Goal: Information Seeking & Learning: Check status

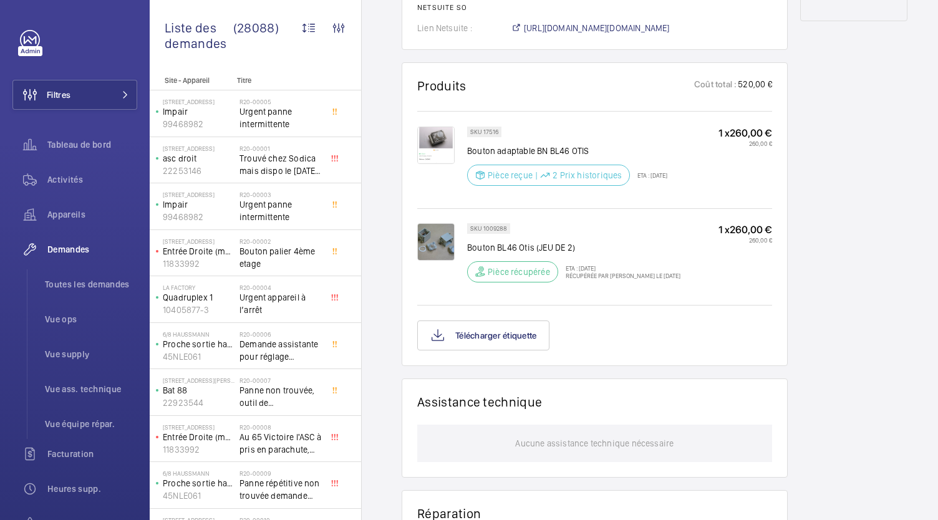
scroll to position [709, 0]
click at [536, 339] on button "Télécharger étiquette" at bounding box center [483, 335] width 132 height 30
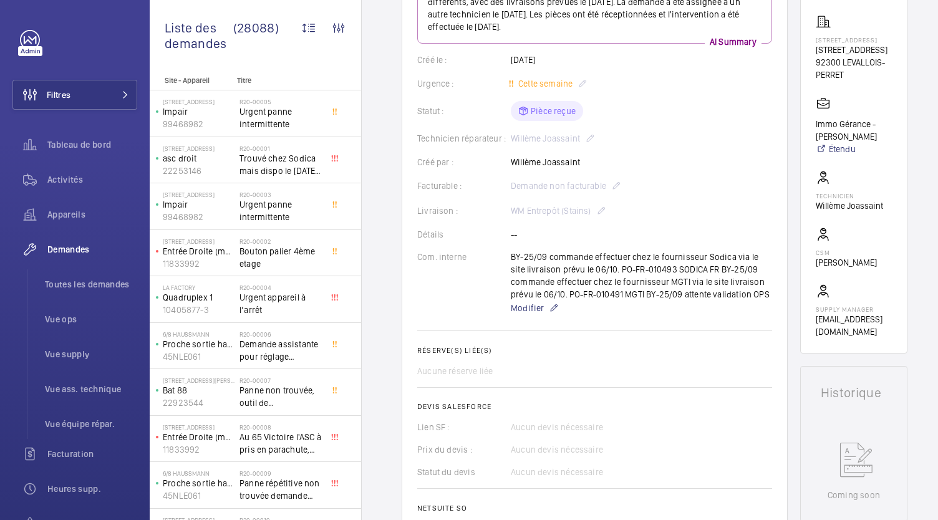
scroll to position [207, 0]
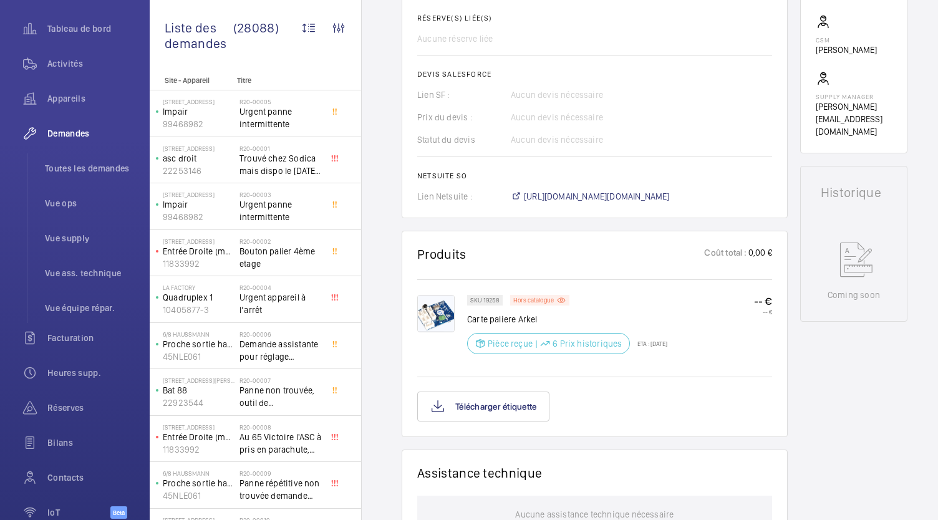
scroll to position [478, 0]
click at [520, 415] on button "Télécharger étiquette" at bounding box center [483, 406] width 132 height 30
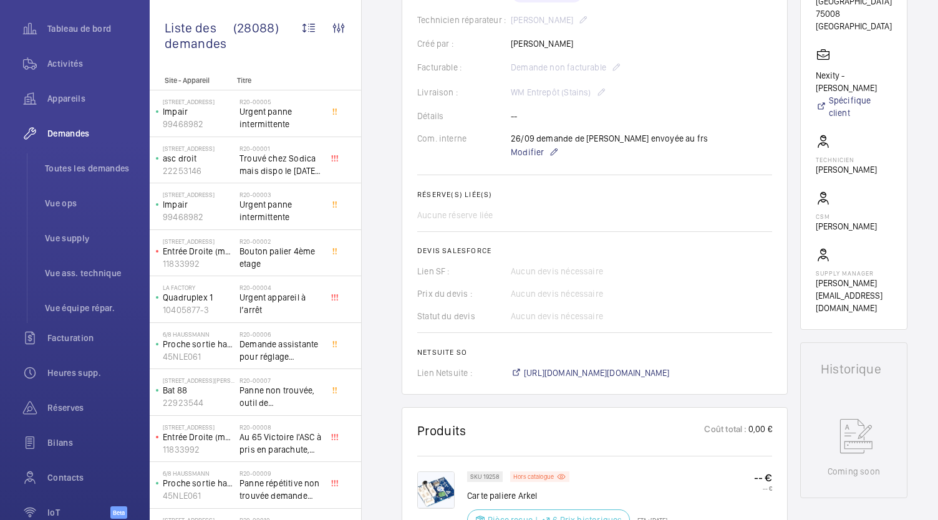
scroll to position [298, 0]
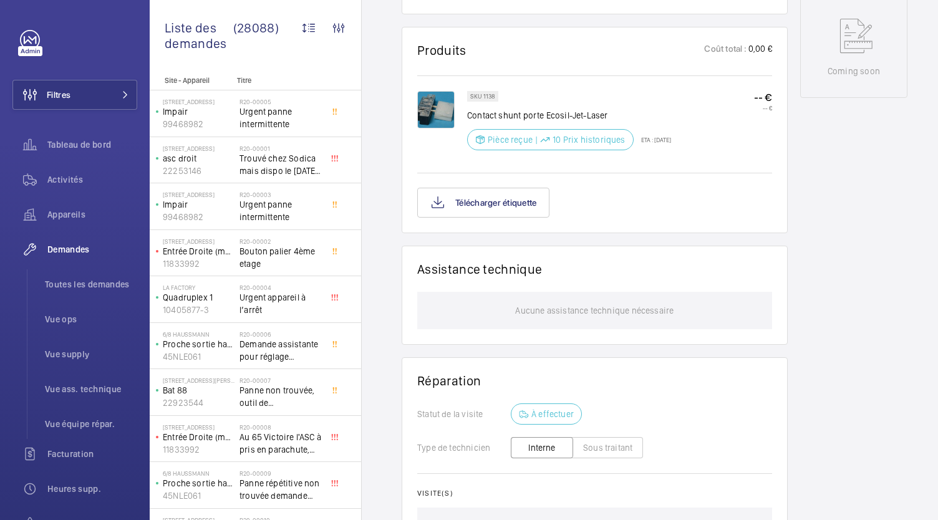
scroll to position [670, 0]
click at [477, 196] on button "Télécharger étiquette" at bounding box center [483, 202] width 132 height 30
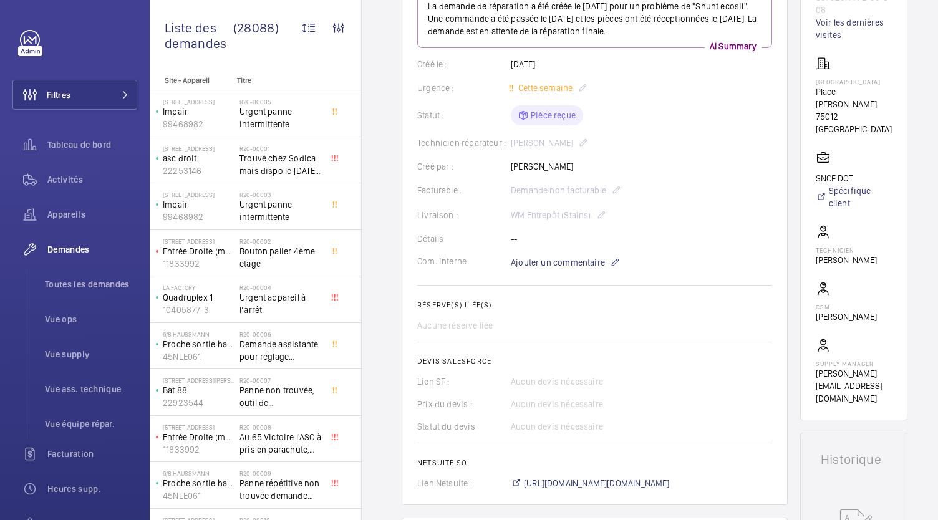
scroll to position [0, 0]
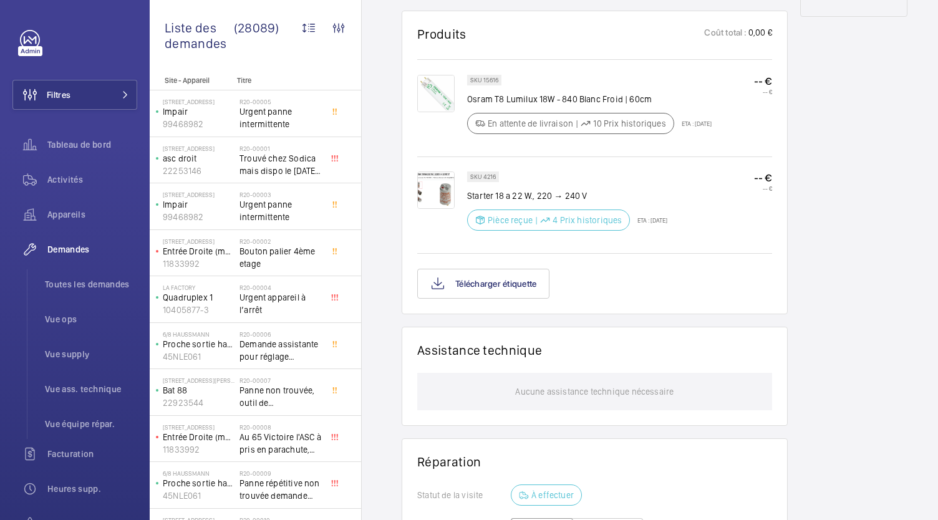
scroll to position [773, 0]
click at [511, 269] on button "Télécharger étiquette" at bounding box center [483, 284] width 132 height 30
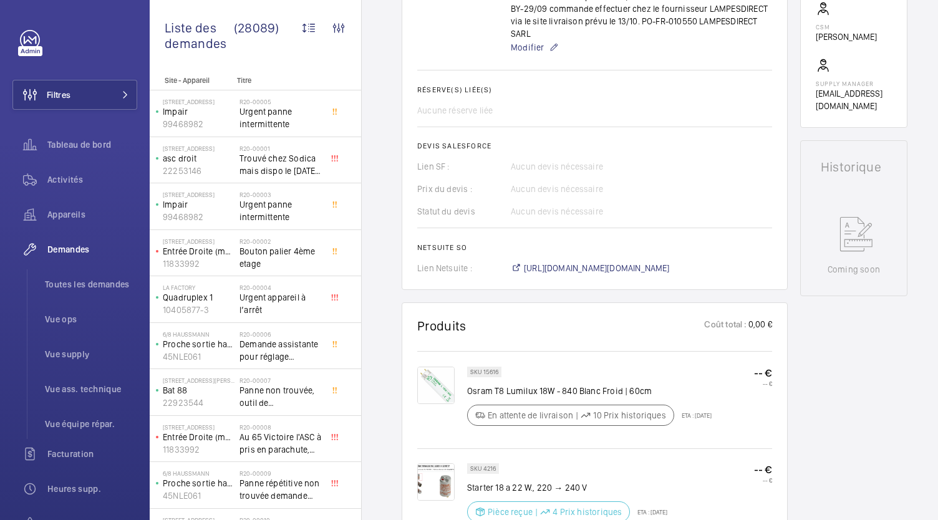
scroll to position [511, 0]
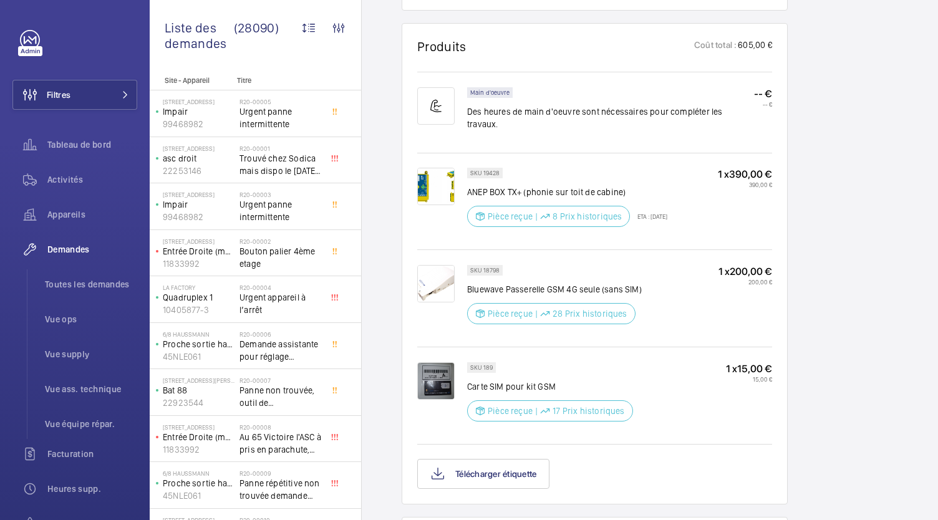
scroll to position [771, 0]
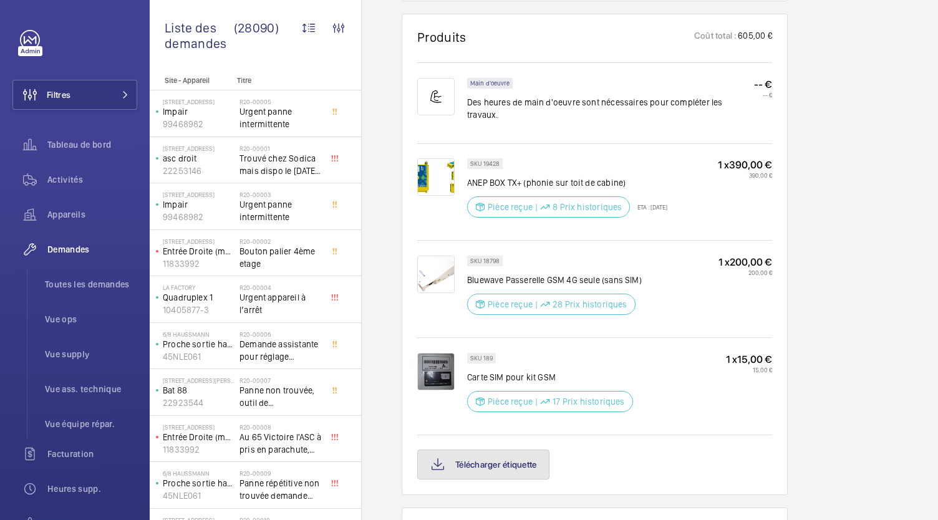
click at [499, 451] on button "Télécharger étiquette" at bounding box center [483, 465] width 132 height 30
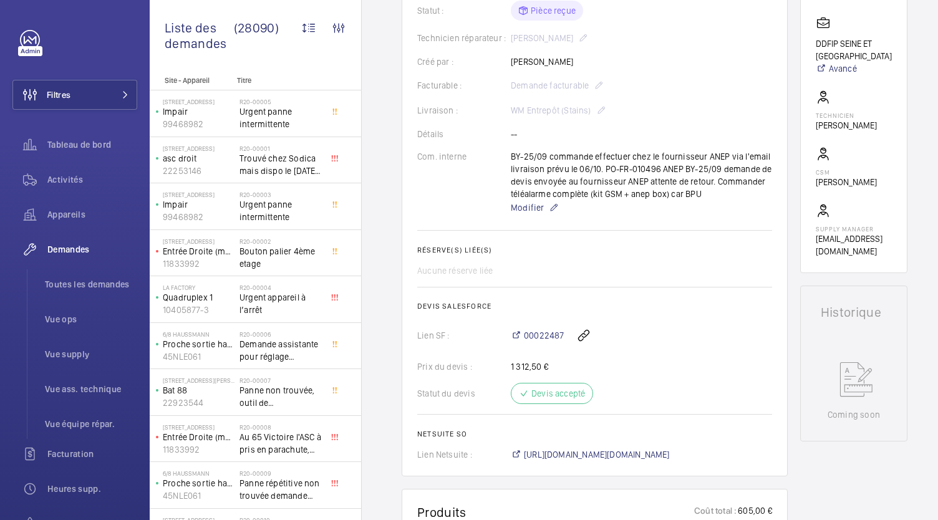
scroll to position [299, 0]
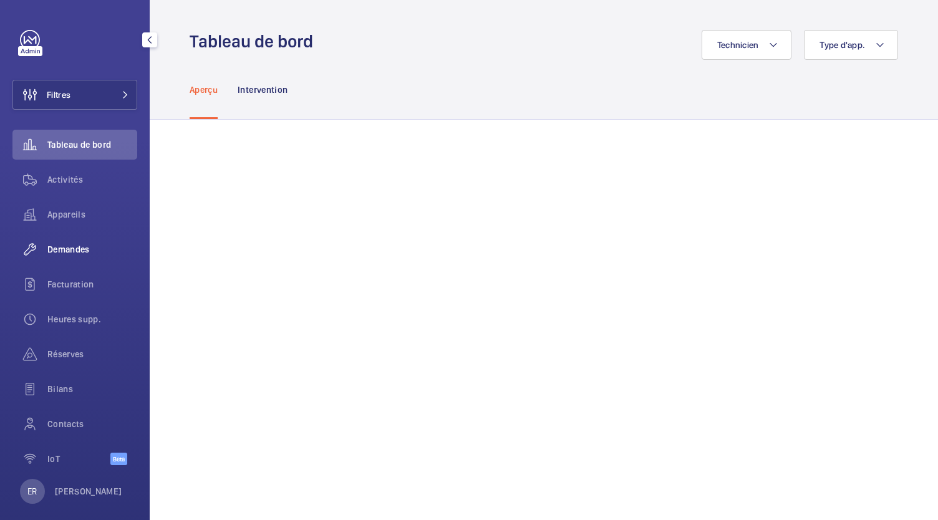
click at [65, 254] on span "Demandes" at bounding box center [92, 249] width 90 height 12
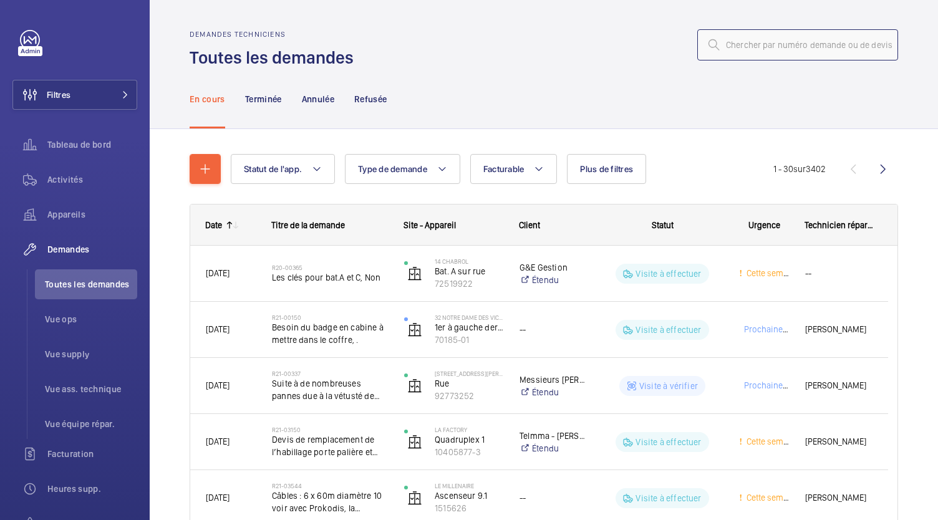
click at [745, 46] on input "text" at bounding box center [797, 44] width 201 height 31
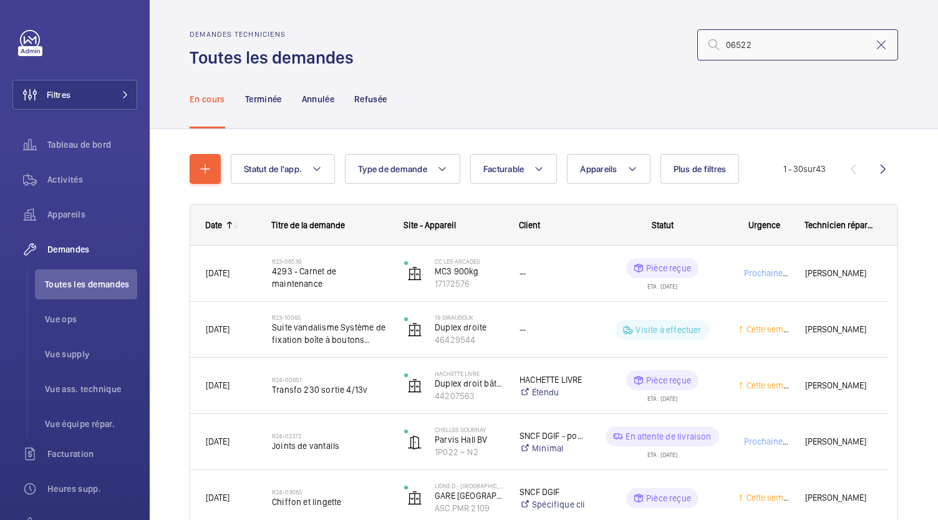
click at [718, 42] on input "06522" at bounding box center [797, 44] width 201 height 31
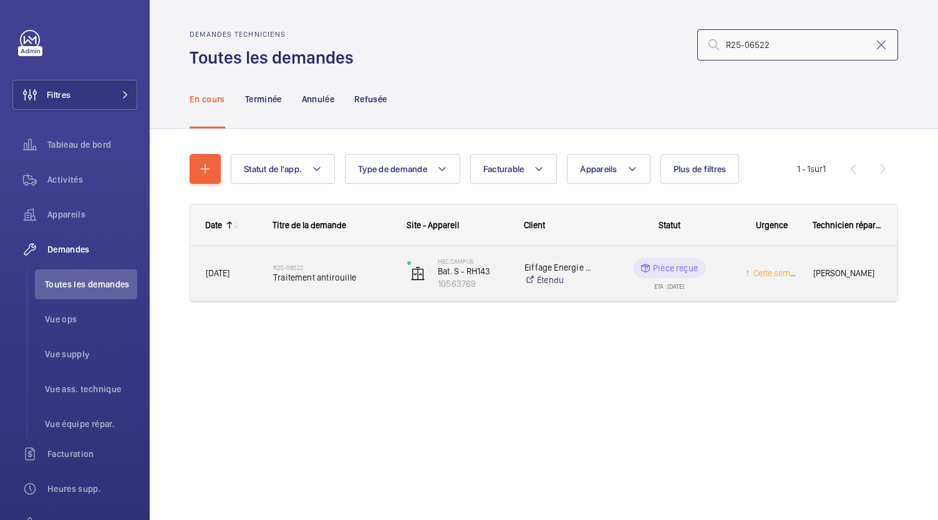
type input "R25-06522"
click at [343, 273] on span "Traitement antirouille" at bounding box center [332, 277] width 118 height 12
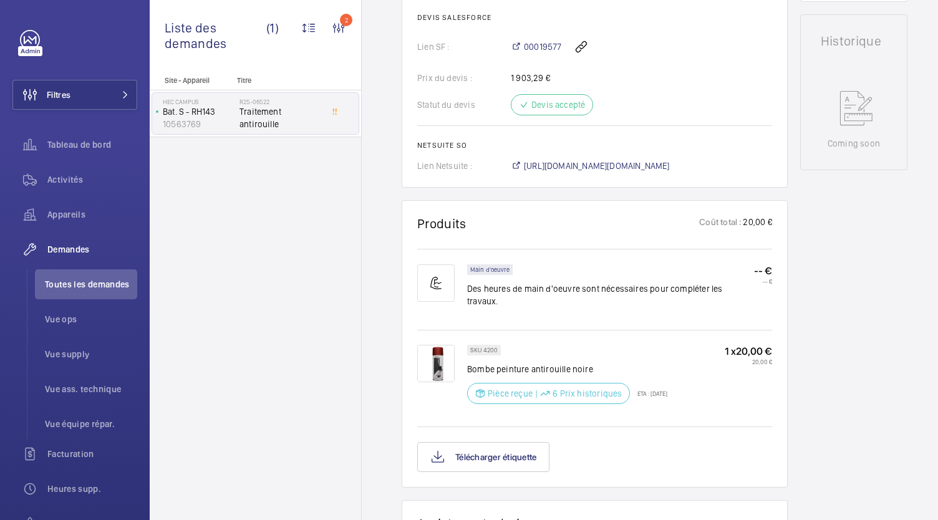
scroll to position [553, 0]
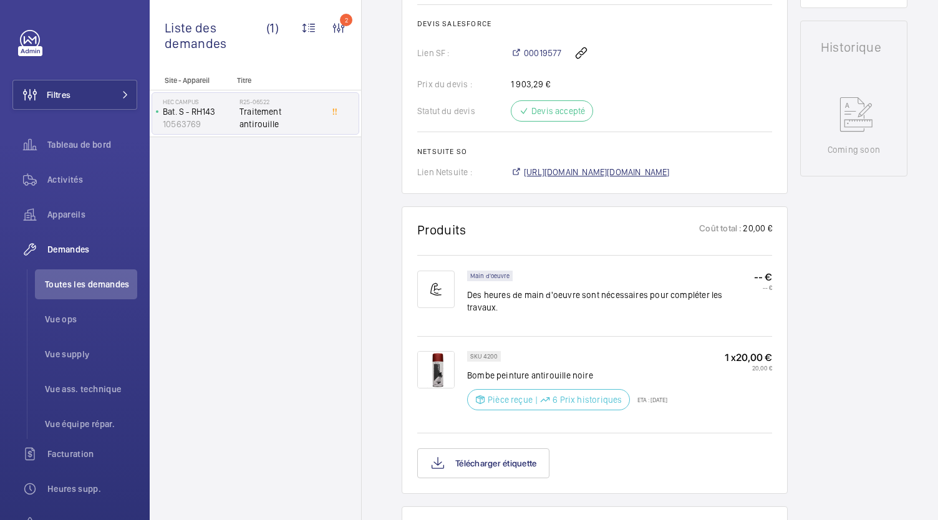
click at [630, 173] on span "https://6461500.app.netsuite.com/app/accounting/transactions/salesord.nl?id=301…" at bounding box center [597, 172] width 146 height 12
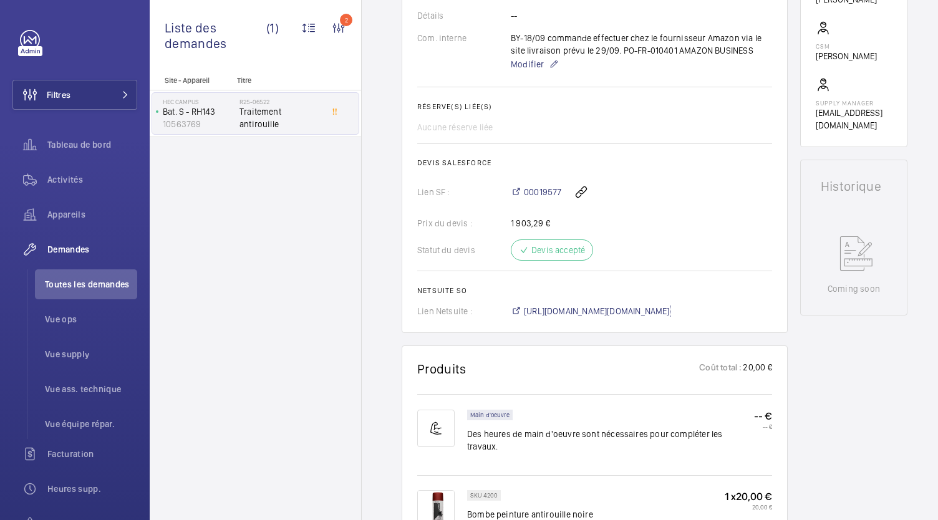
scroll to position [416, 0]
click at [533, 312] on span "https://6461500.app.netsuite.com/app/accounting/transactions/salesord.nl?id=301…" at bounding box center [597, 309] width 146 height 12
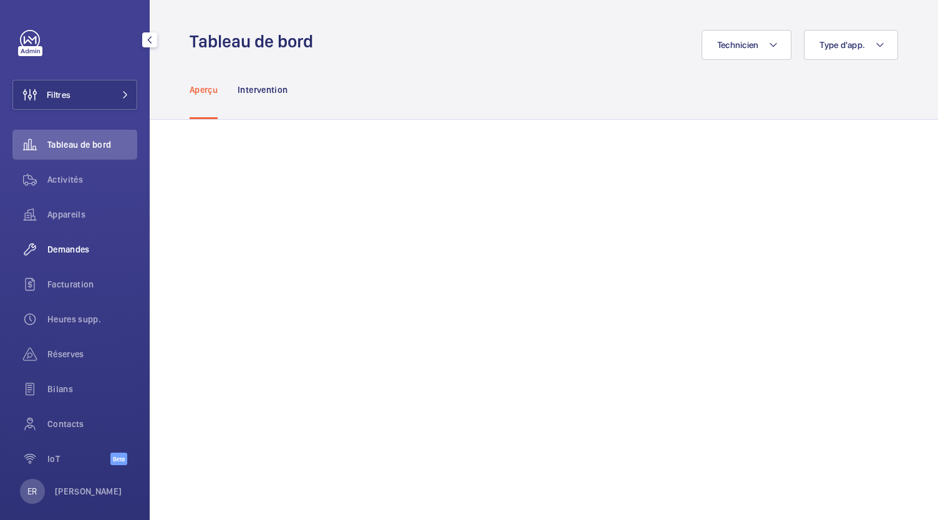
click at [72, 251] on span "Demandes" at bounding box center [92, 249] width 90 height 12
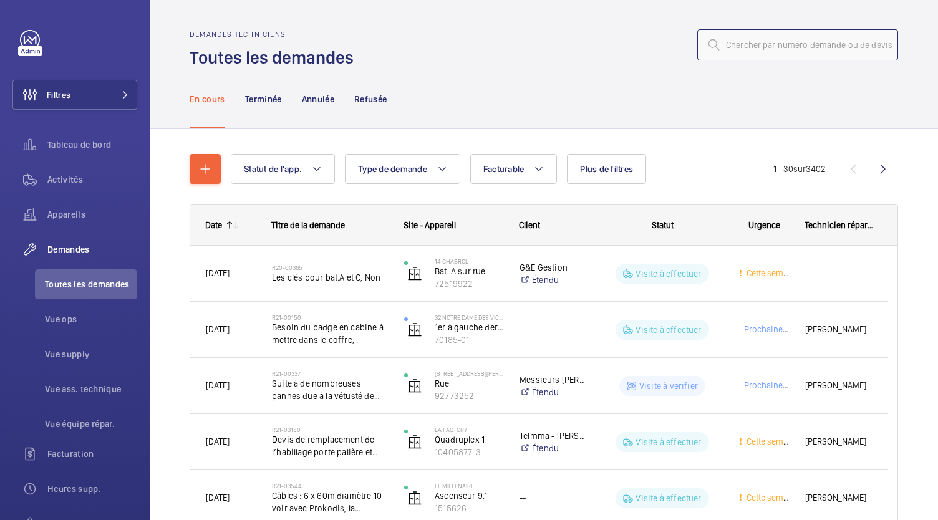
click at [733, 52] on input "text" at bounding box center [797, 44] width 201 height 31
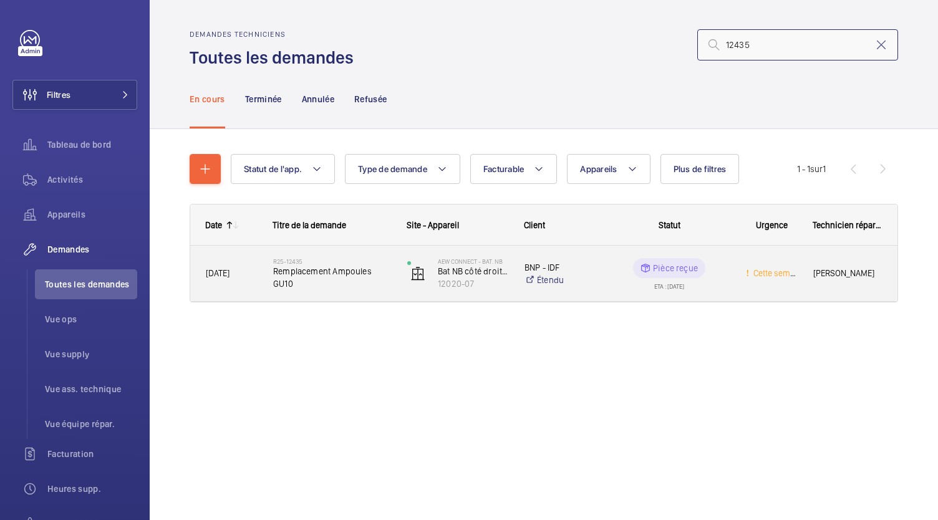
type input "12435"
click at [325, 275] on span "Remplacement Ampoules GU10" at bounding box center [332, 277] width 118 height 25
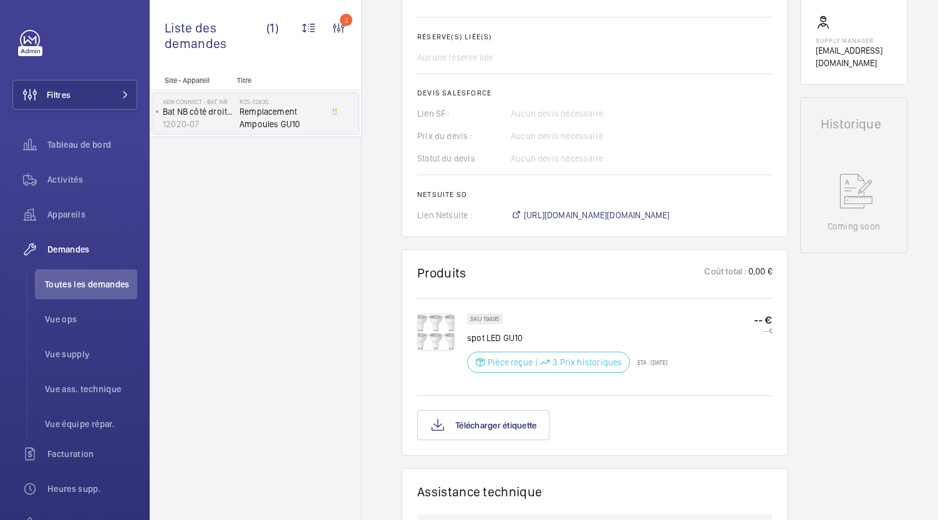
scroll to position [476, 0]
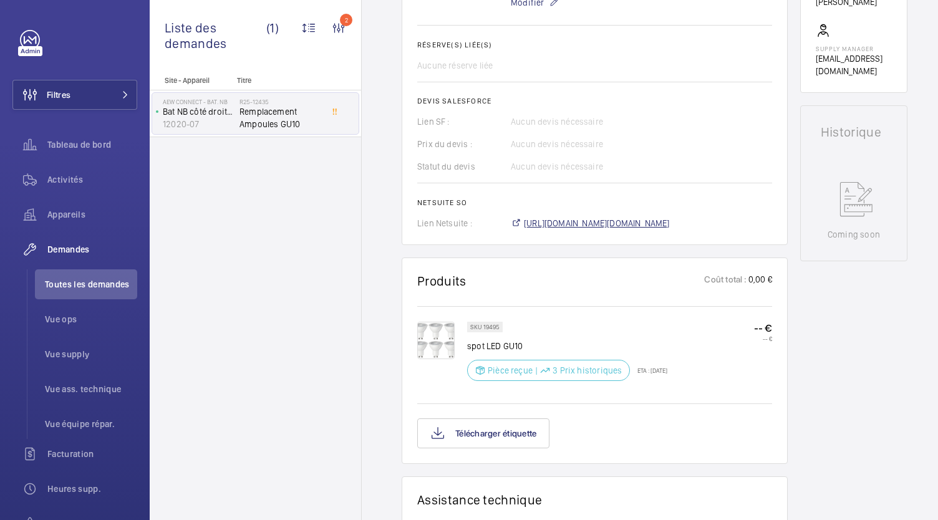
click at [581, 226] on span "https://6461500.app.netsuite.com/app/accounting/transactions/salesord.nl?id=301…" at bounding box center [597, 223] width 146 height 12
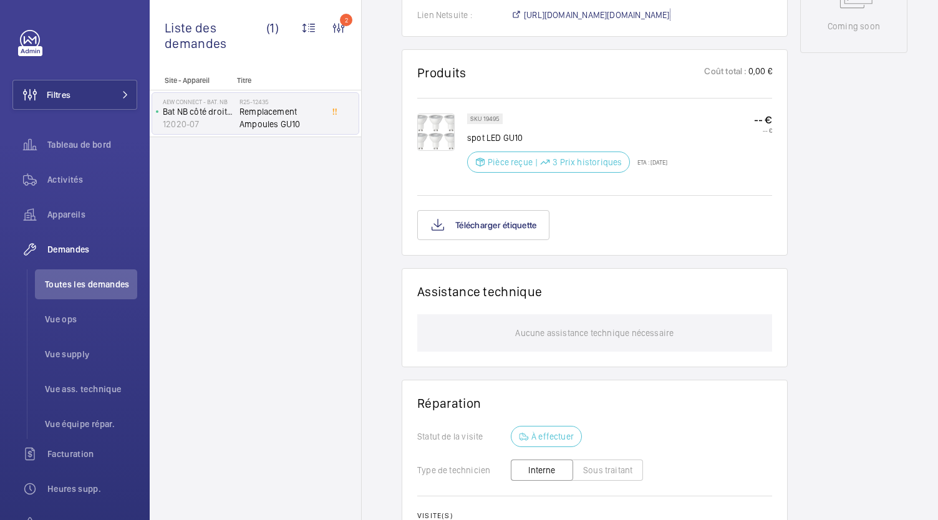
scroll to position [664, 0]
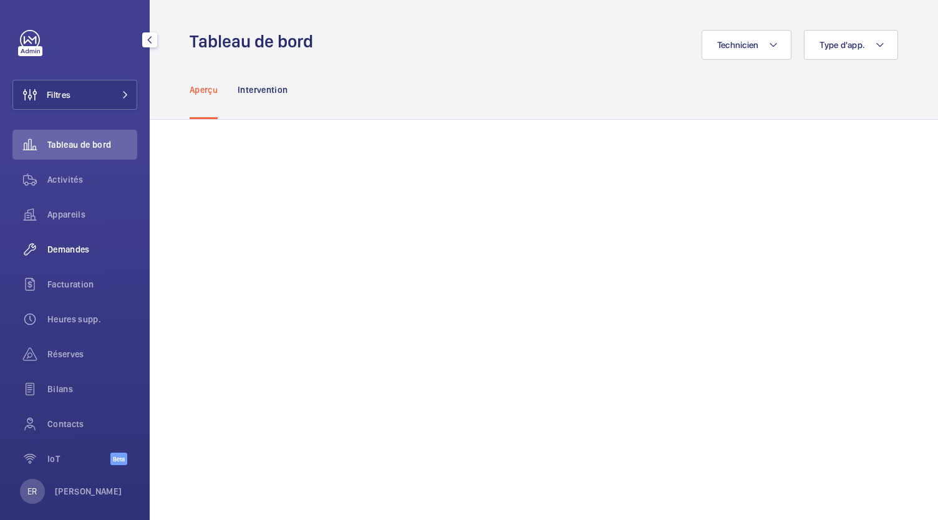
click at [76, 247] on span "Demandes" at bounding box center [92, 249] width 90 height 12
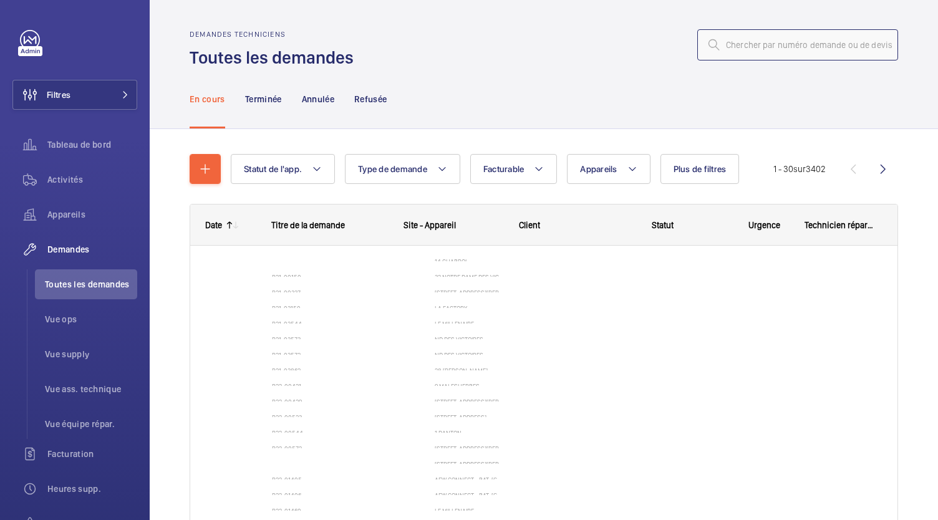
click at [738, 42] on input "text" at bounding box center [797, 44] width 201 height 31
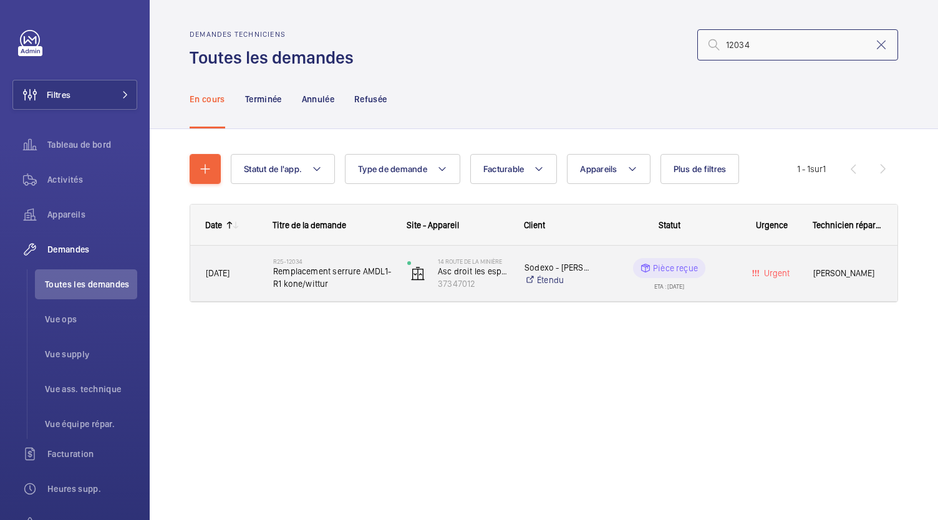
type input "12034"
click at [326, 269] on span "Remplacement serrure AMDL1-R1 kone/wittur" at bounding box center [332, 277] width 118 height 25
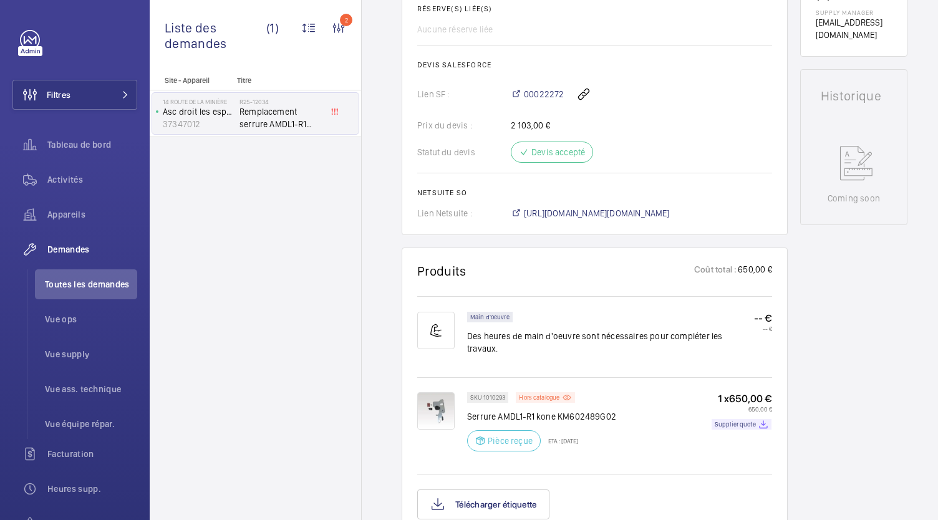
scroll to position [526, 0]
click at [559, 218] on span "https://6461500.app.netsuite.com/app/accounting/transactions/salesord.nl?id=301…" at bounding box center [597, 212] width 146 height 12
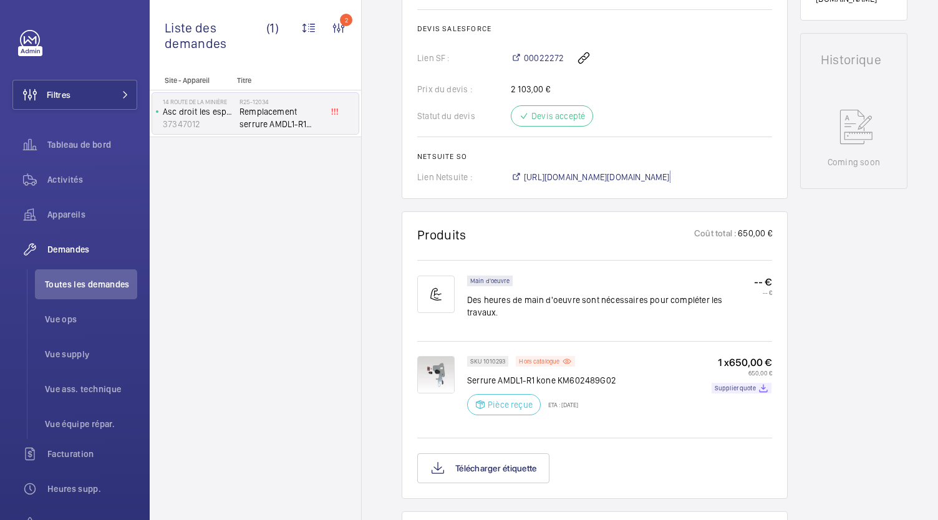
scroll to position [747, 0]
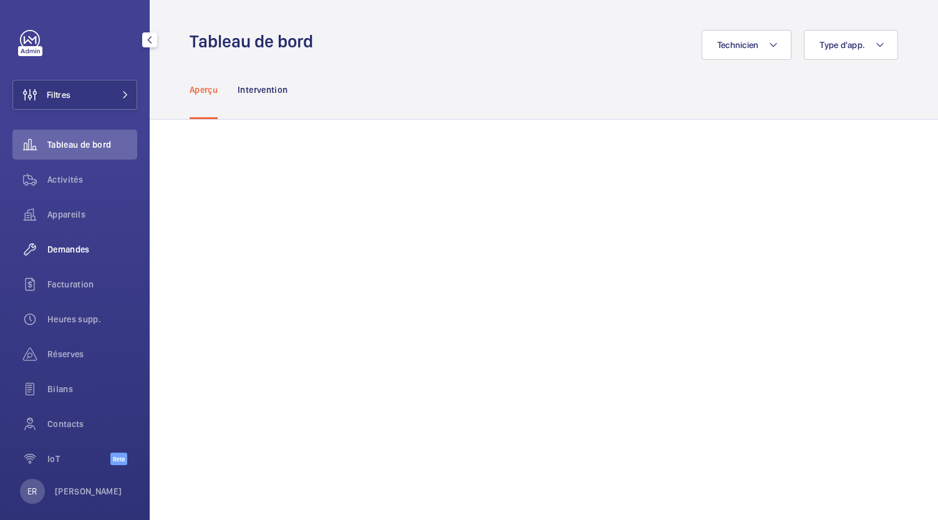
click at [65, 253] on span "Demandes" at bounding box center [92, 249] width 90 height 12
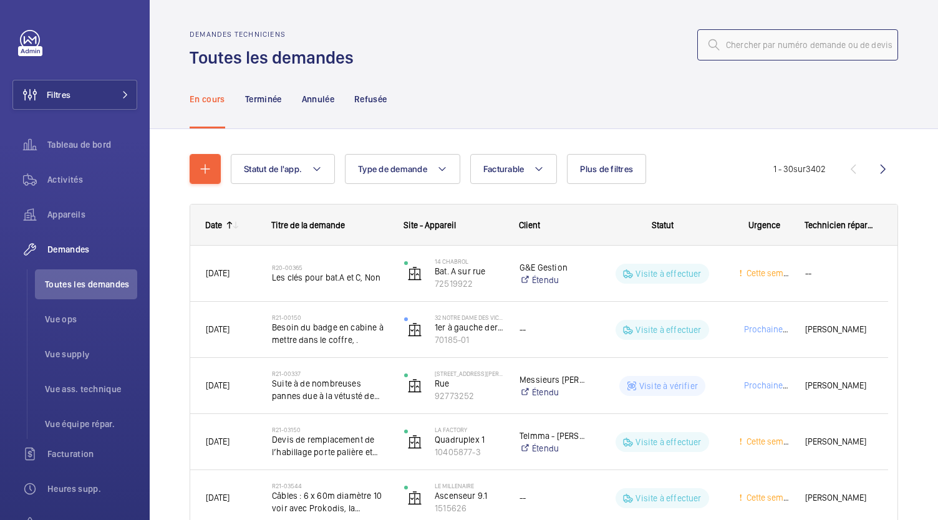
click at [778, 49] on input "text" at bounding box center [797, 44] width 201 height 31
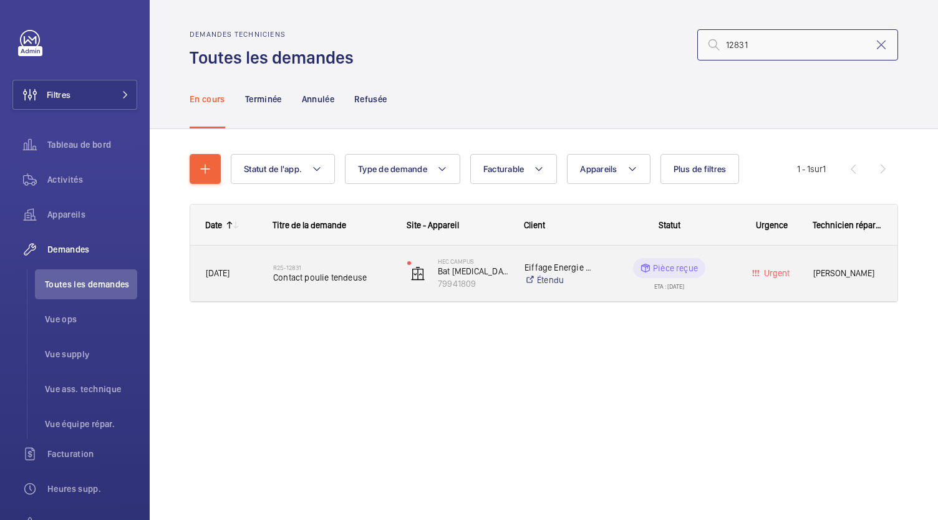
type input "12831"
click at [327, 273] on span "Contact poulie tendeuse" at bounding box center [332, 277] width 118 height 12
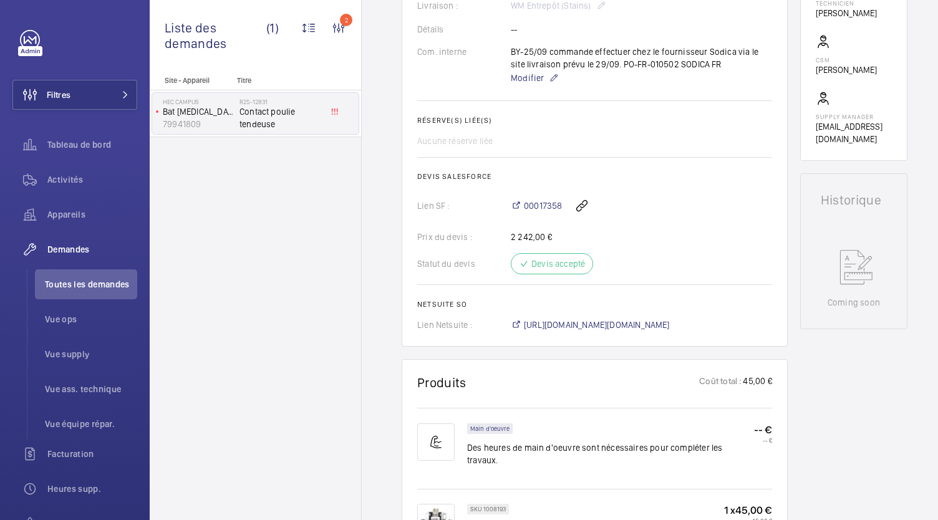
scroll to position [400, 0]
click at [622, 322] on span "https://6461500.app.netsuite.com/app/accounting/transactions/salesord.nl?id=303…" at bounding box center [597, 325] width 146 height 12
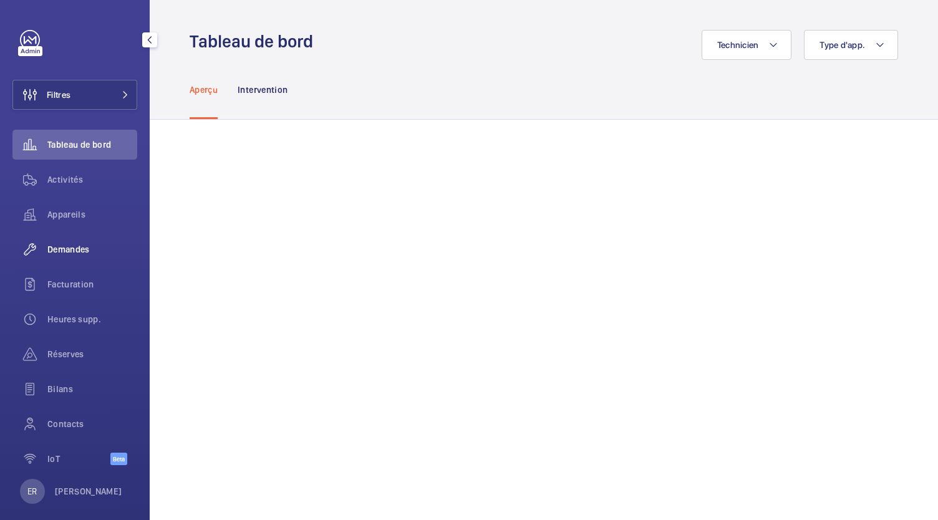
click at [73, 256] on div "Demandes" at bounding box center [74, 250] width 125 height 30
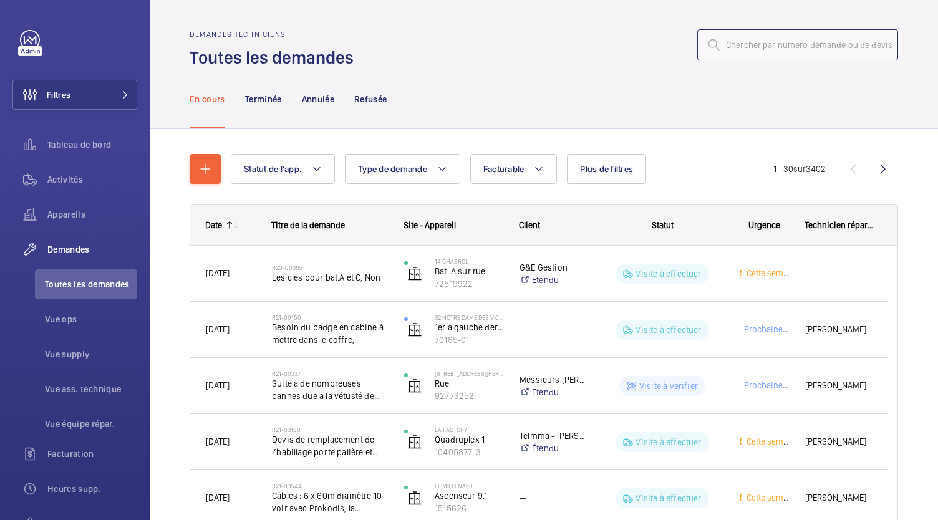
click at [721, 42] on input "text" at bounding box center [797, 44] width 201 height 31
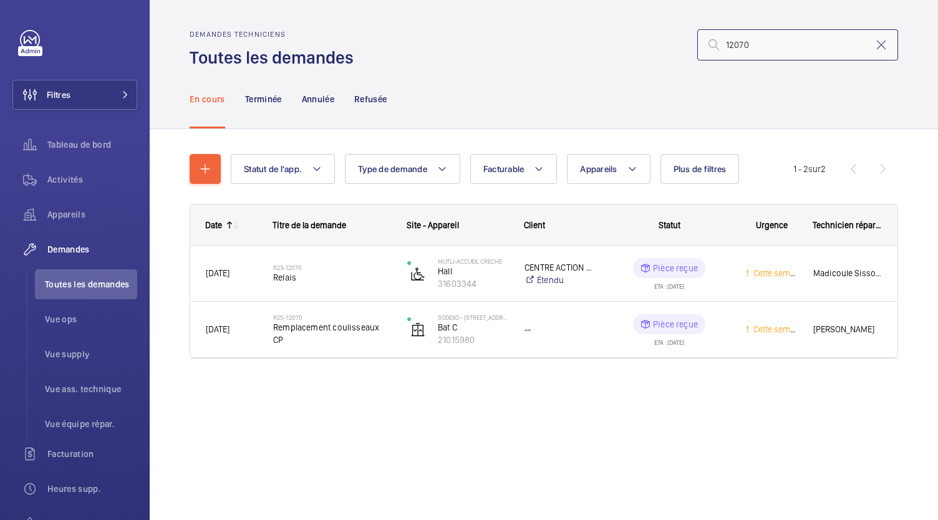
click at [727, 47] on input "12070" at bounding box center [797, 44] width 201 height 31
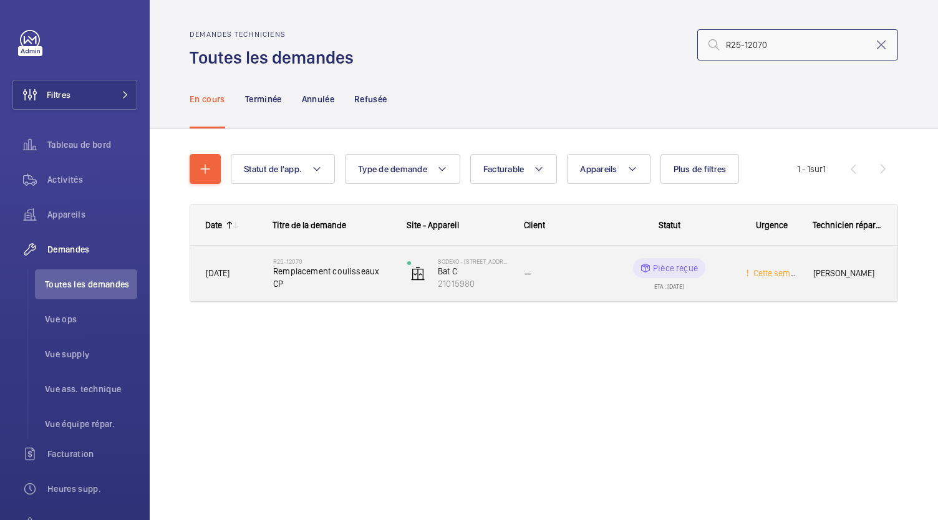
type input "R25-12070"
click at [355, 276] on span "Remplacement coulisseaux CP" at bounding box center [332, 277] width 118 height 25
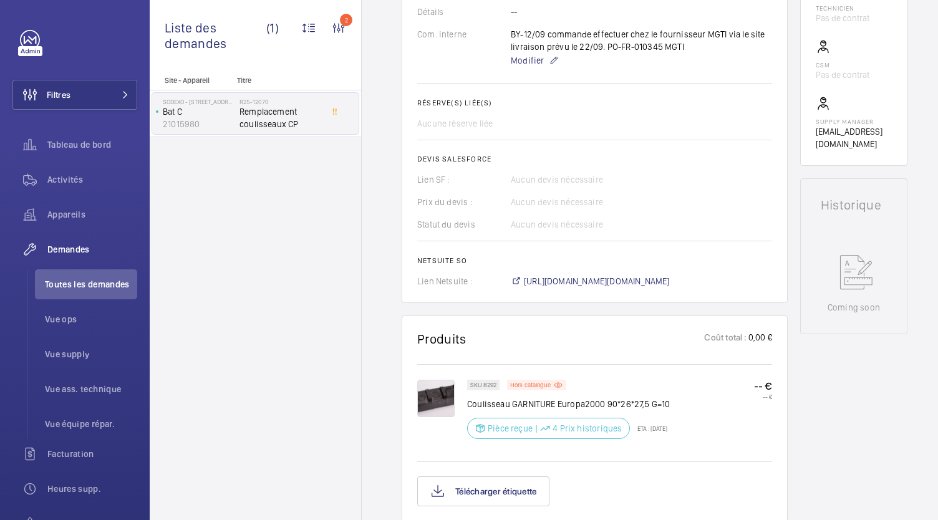
scroll to position [407, 0]
click at [577, 276] on span "https://6461500.app.netsuite.com/app/accounting/transactions/salesord.nl?id=300…" at bounding box center [597, 279] width 146 height 12
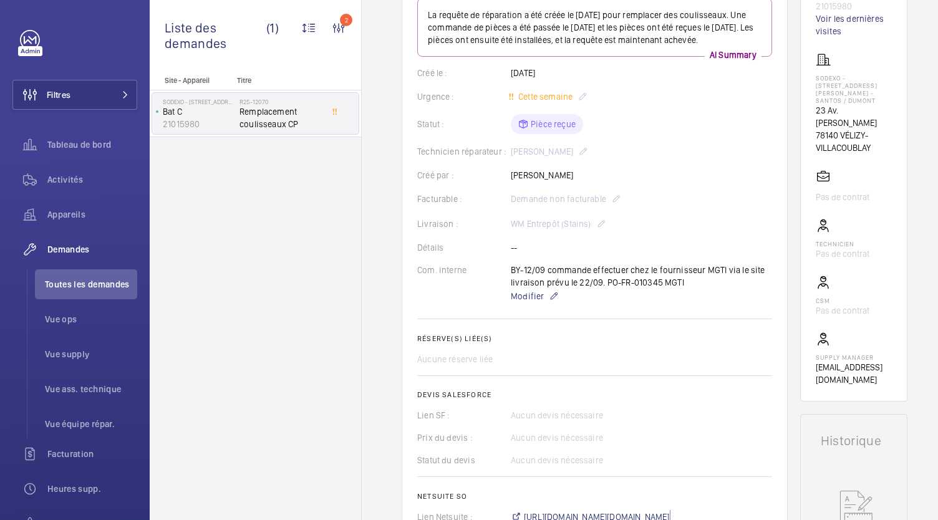
scroll to position [0, 0]
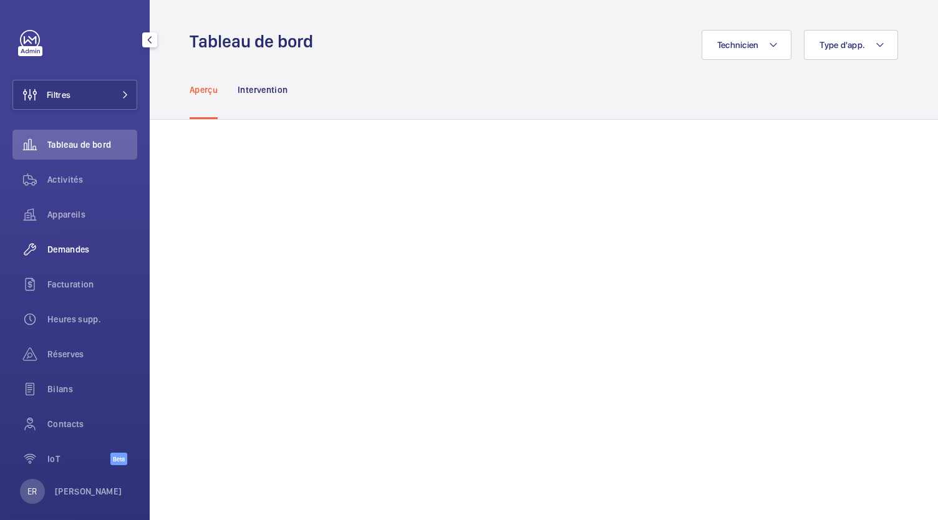
click at [71, 254] on span "Demandes" at bounding box center [92, 249] width 90 height 12
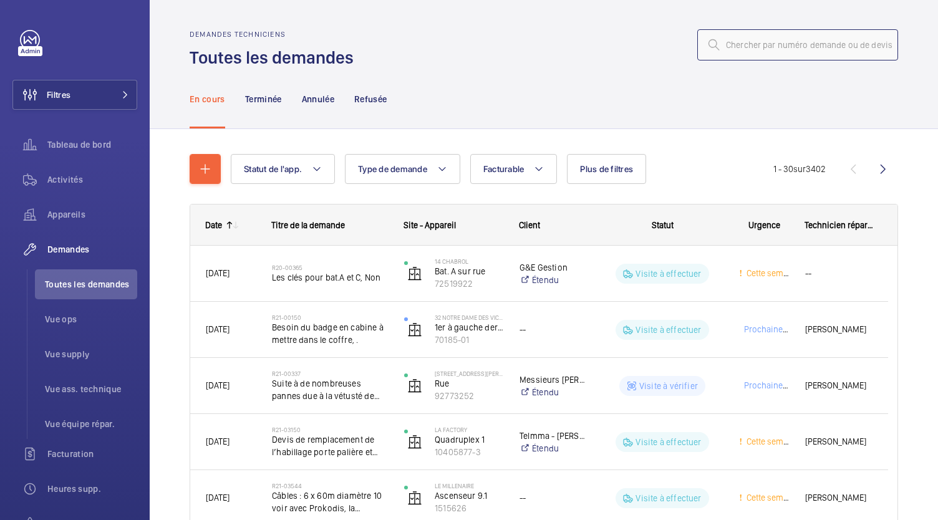
click at [722, 47] on input "text" at bounding box center [797, 44] width 201 height 31
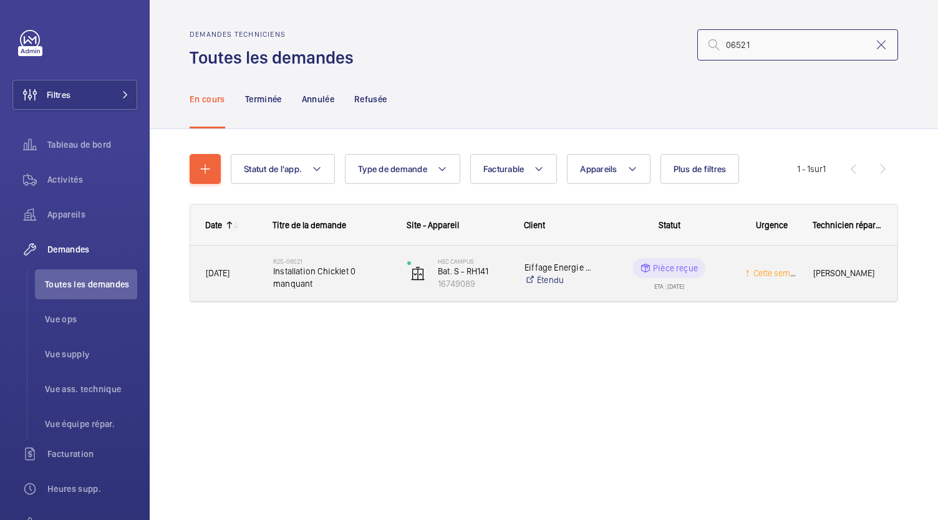
type input "06521"
click at [329, 265] on span "Installation Chicklet 0 manquant" at bounding box center [332, 277] width 118 height 25
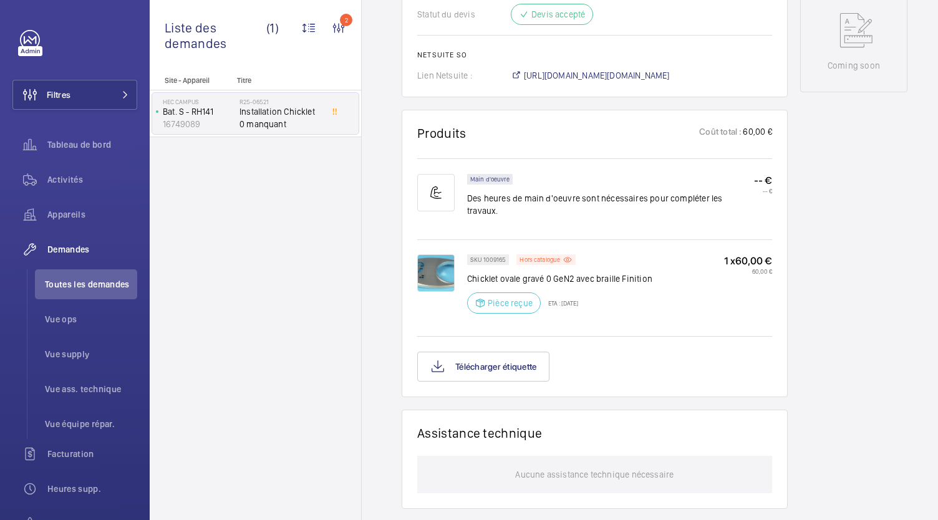
scroll to position [634, 0]
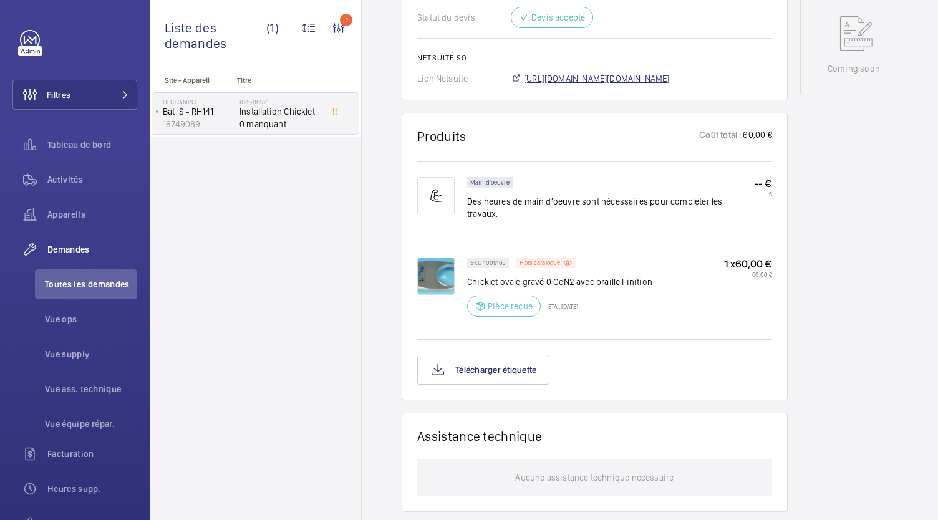
click at [601, 82] on span "https://6461500.app.netsuite.com/app/accounting/transactions/salesord.nl?id=301…" at bounding box center [597, 78] width 146 height 12
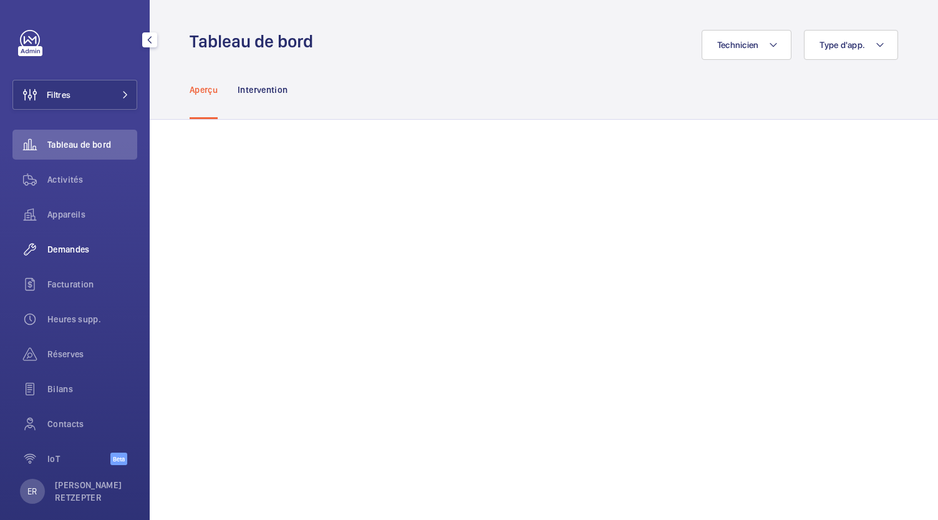
click at [75, 253] on span "Demandes" at bounding box center [92, 249] width 90 height 12
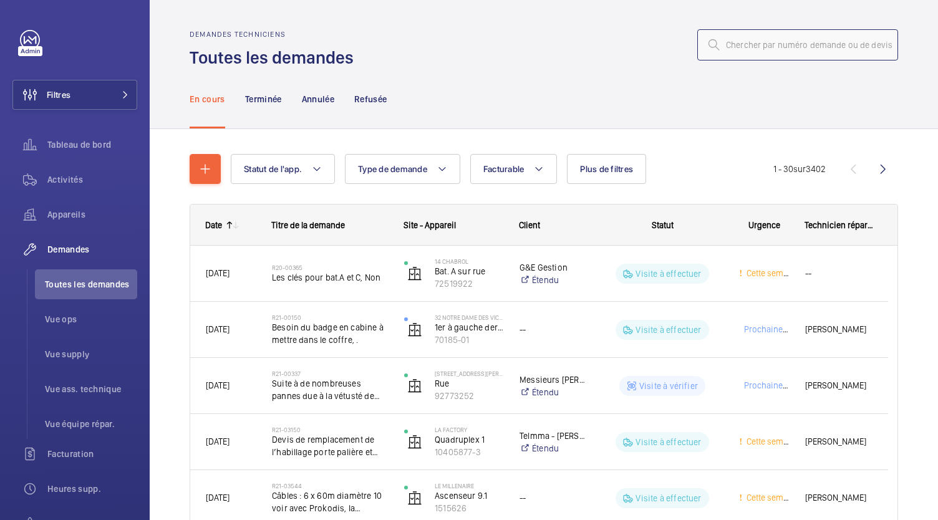
click at [759, 47] on input "text" at bounding box center [797, 44] width 201 height 31
type input "06523"
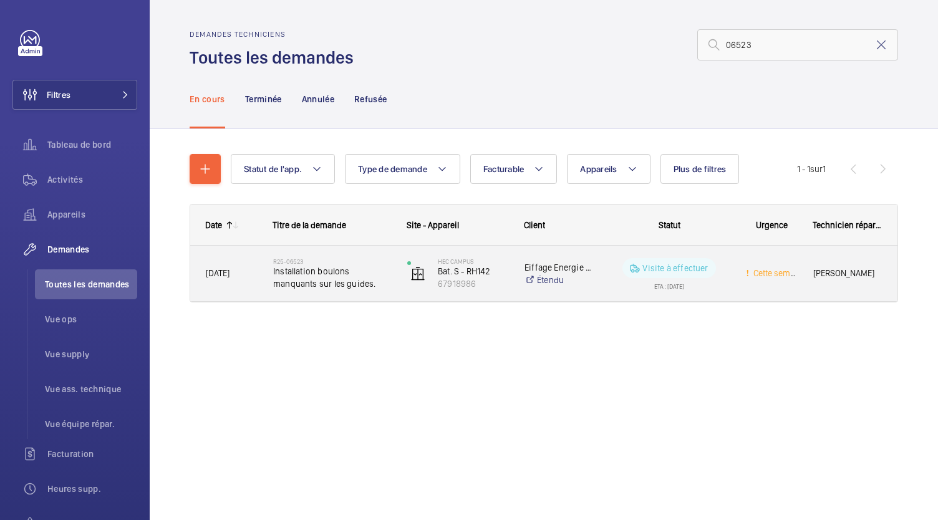
click at [327, 282] on span "Installation boulons manquants sur les guides." at bounding box center [332, 277] width 118 height 25
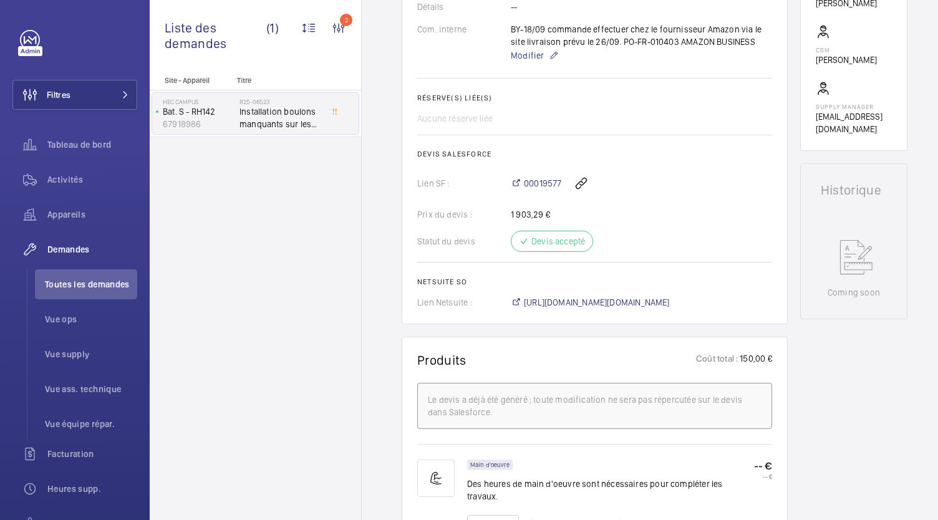
scroll to position [423, 0]
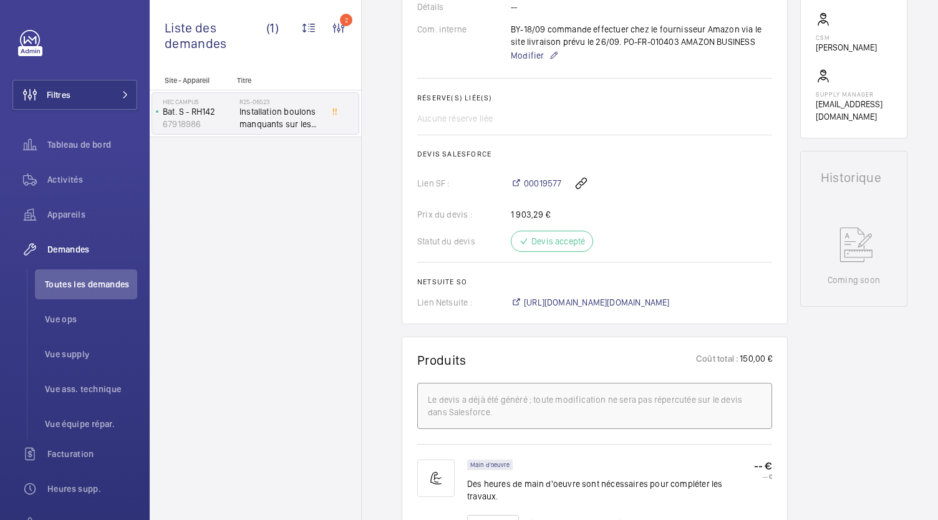
click at [576, 292] on wm-front-card-body "La demande de réparation a été initiée le 10 mai 2025 pour remplacer des boulon…" at bounding box center [594, 27] width 355 height 564
click at [577, 298] on span "https://6461500.app.netsuite.com/app/accounting/transactions/salesord.nl?id=301…" at bounding box center [597, 302] width 146 height 12
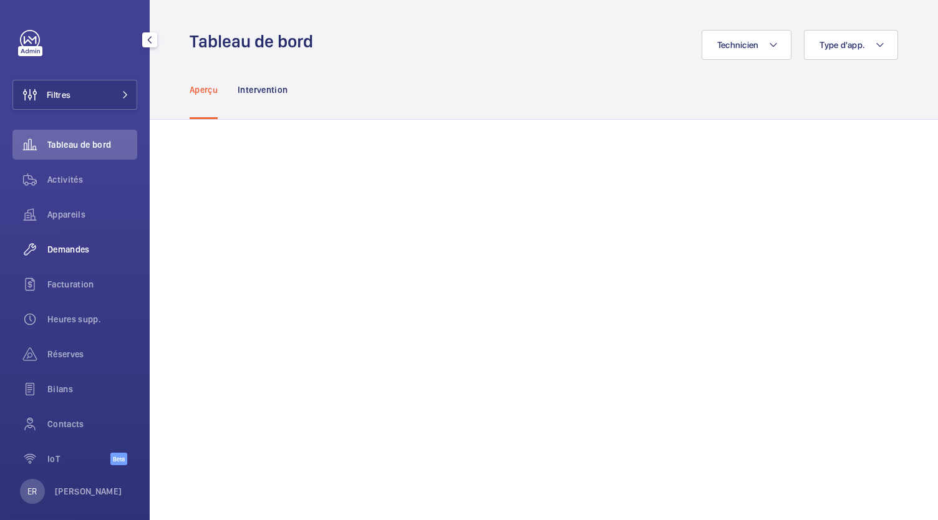
click at [91, 247] on span "Demandes" at bounding box center [92, 249] width 90 height 12
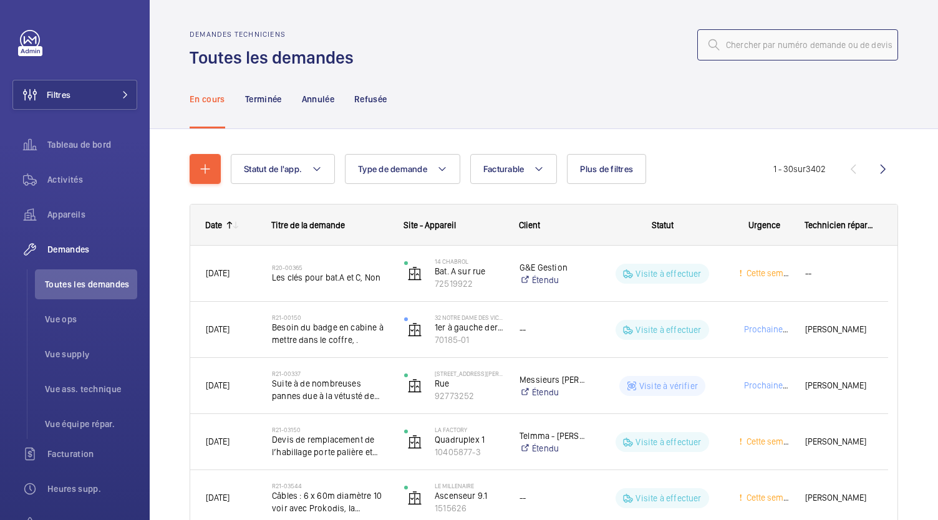
click at [735, 41] on input "text" at bounding box center [797, 44] width 201 height 31
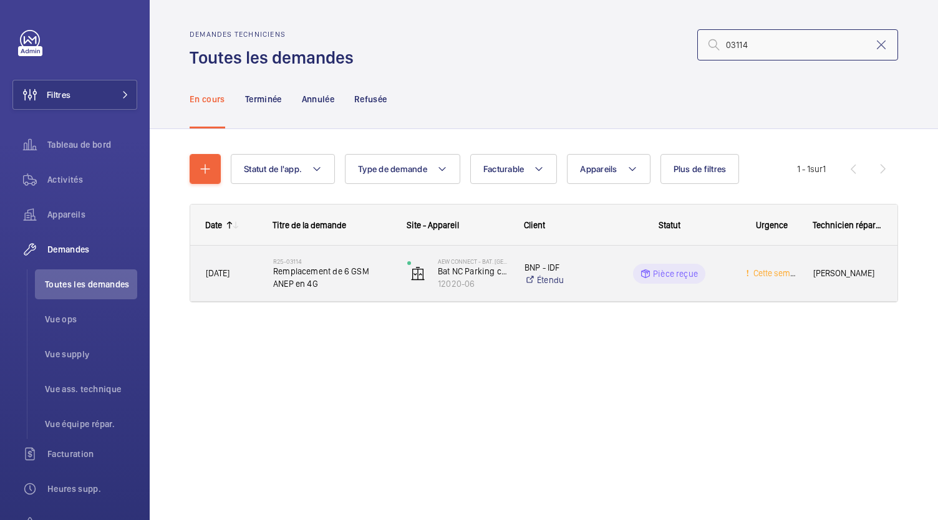
type input "03114"
click at [326, 276] on span "Remplacement de 6 GSM ANEP en 4G" at bounding box center [332, 277] width 118 height 25
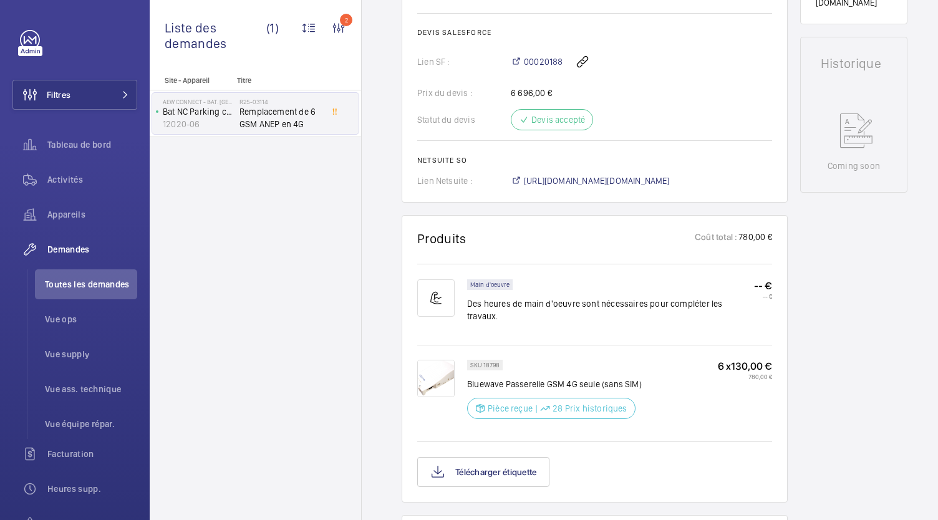
scroll to position [498, 0]
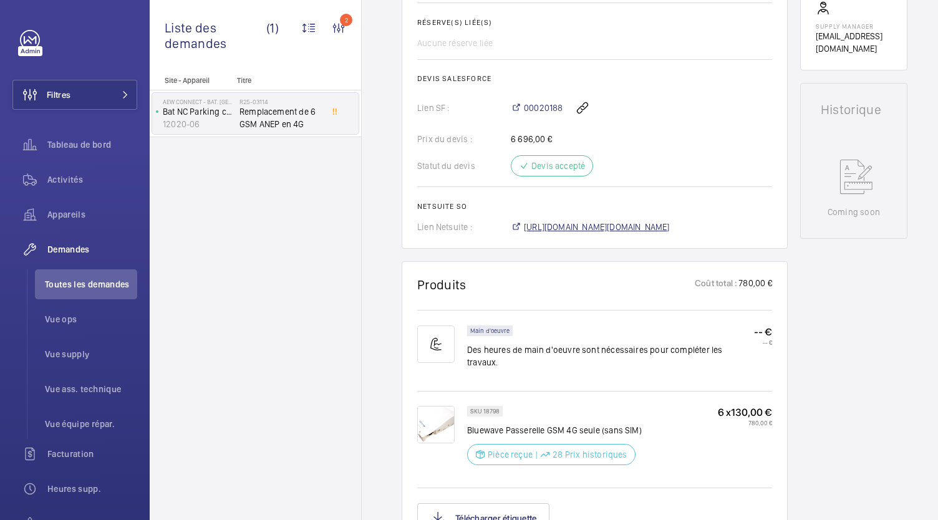
click at [545, 221] on span "https://6461500.app.netsuite.com/app/accounting/transactions/salesord.nl?id=304…" at bounding box center [597, 227] width 146 height 12
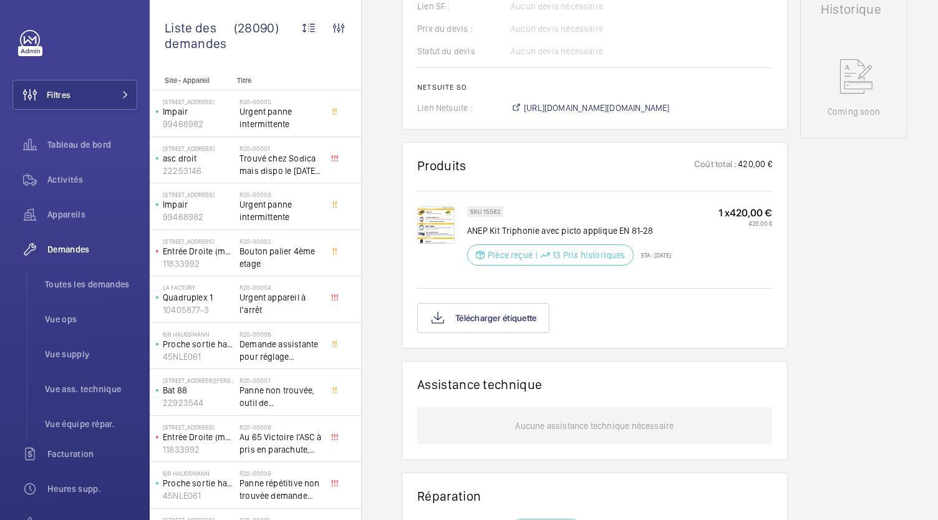
scroll to position [593, 0]
click at [500, 321] on button "Télécharger étiquette" at bounding box center [483, 317] width 132 height 30
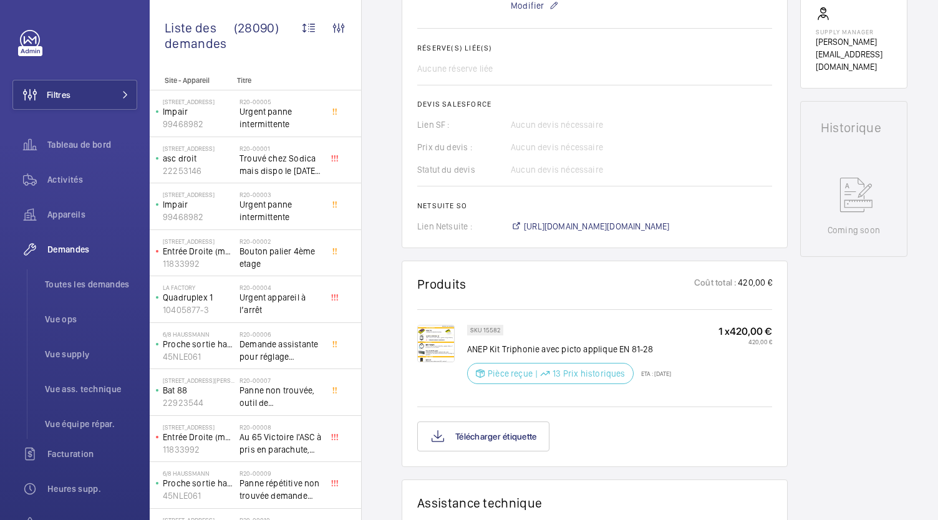
scroll to position [457, 0]
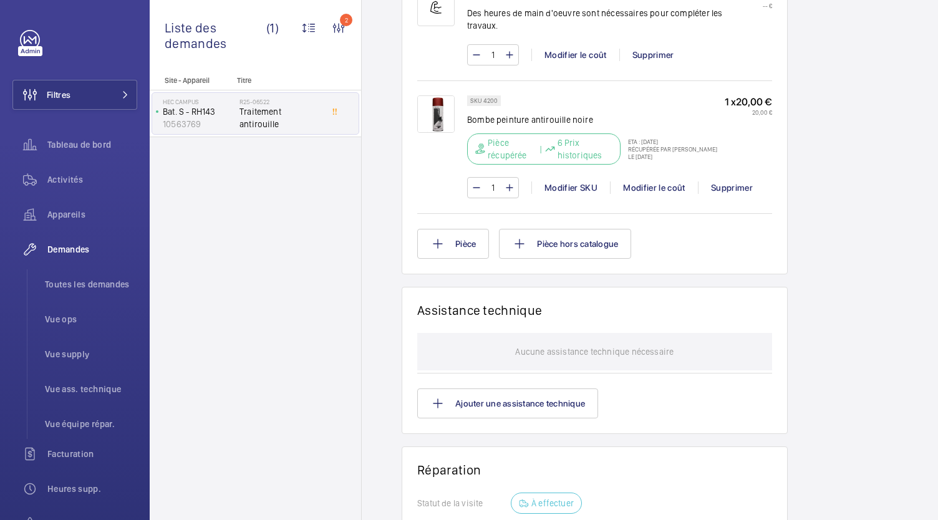
scroll to position [895, 0]
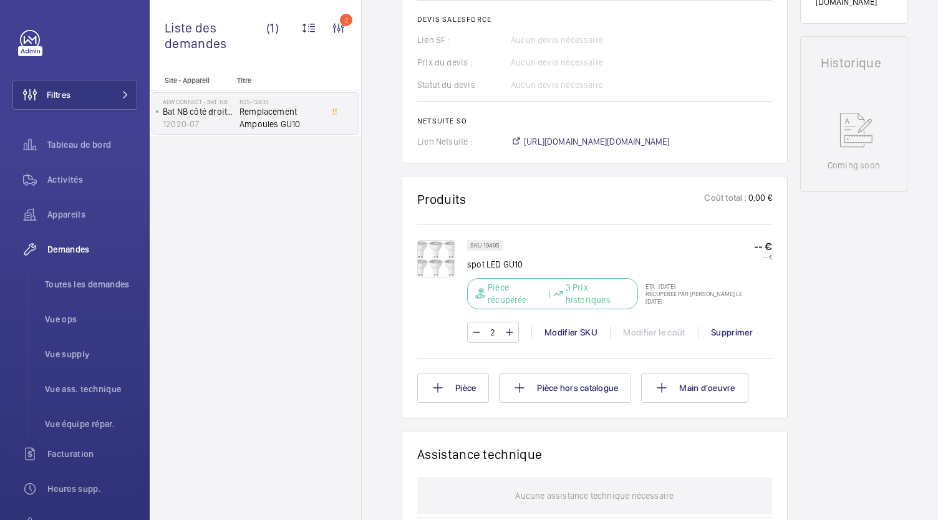
scroll to position [570, 0]
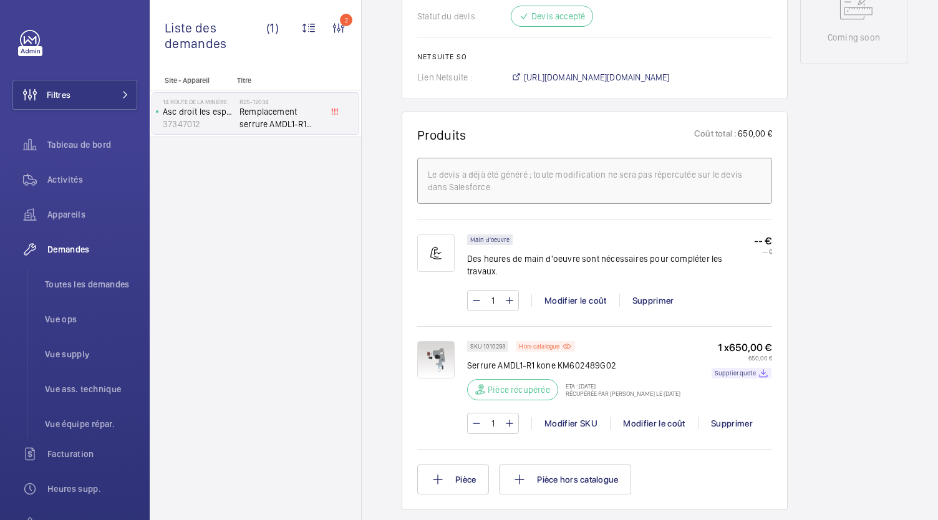
click at [544, 98] on div "Demandes techniciens R25-12034 Le [DATE], une demande de réparation urgente a é…" at bounding box center [595, 204] width 386 height 1537
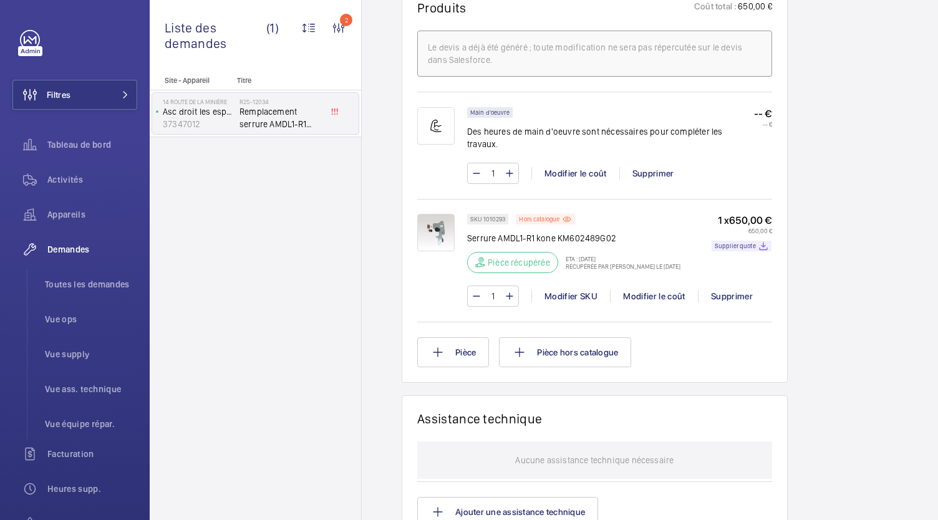
scroll to position [814, 0]
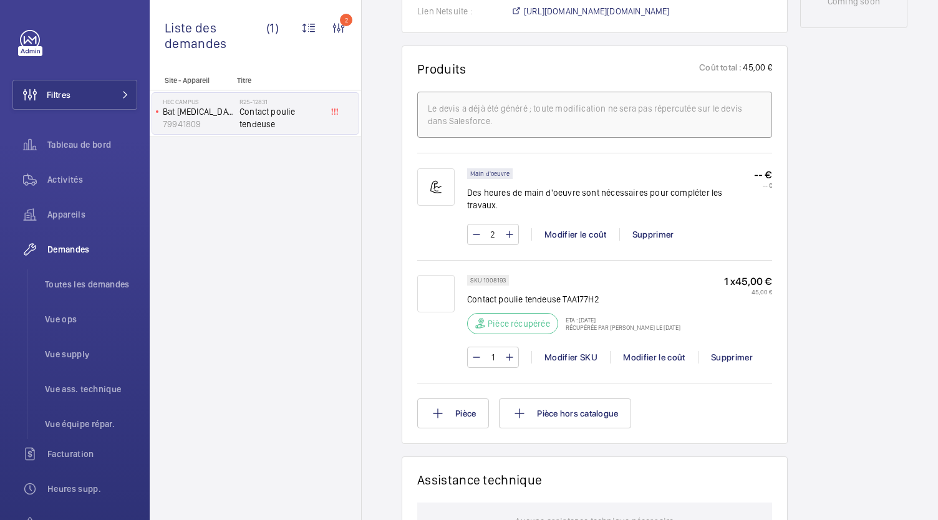
scroll to position [714, 0]
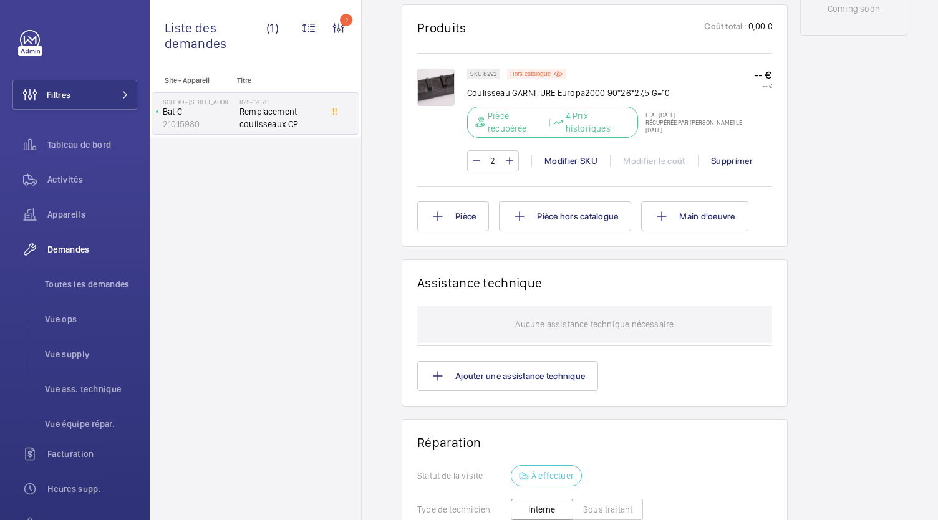
scroll to position [729, 0]
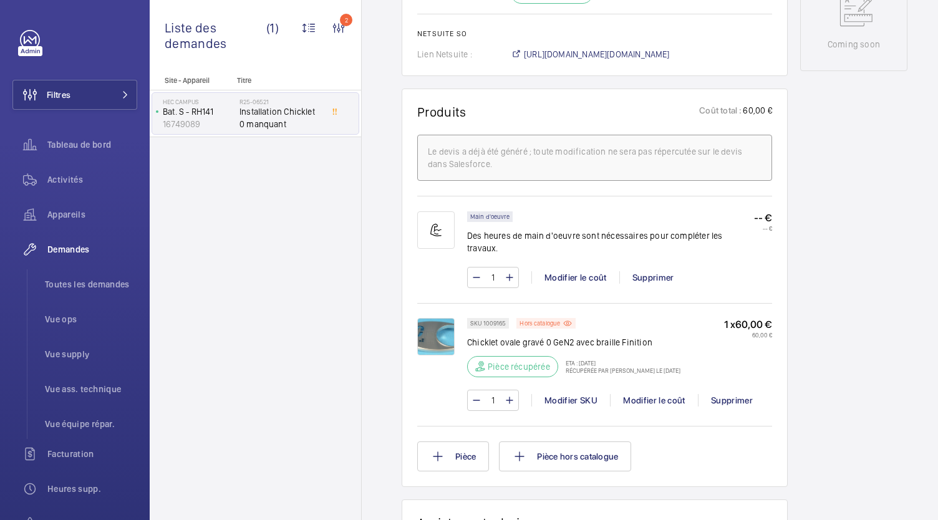
scroll to position [671, 0]
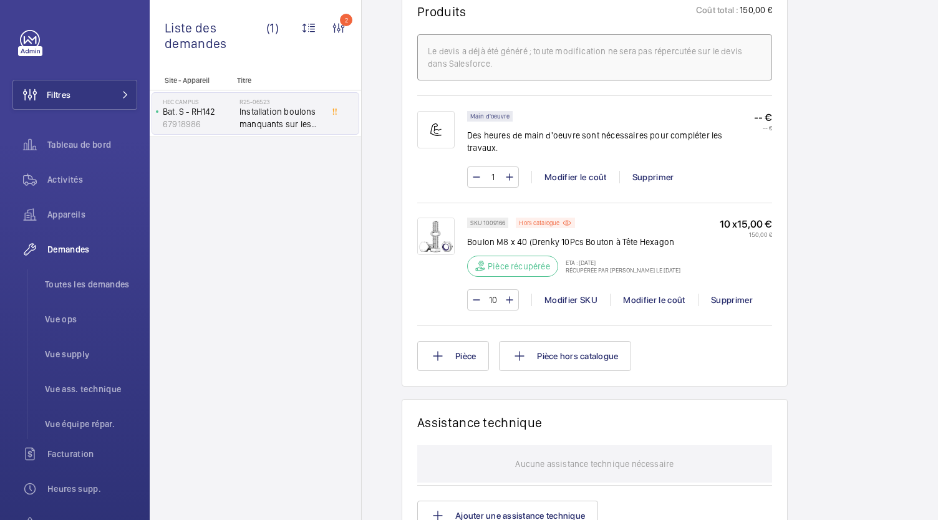
scroll to position [804, 0]
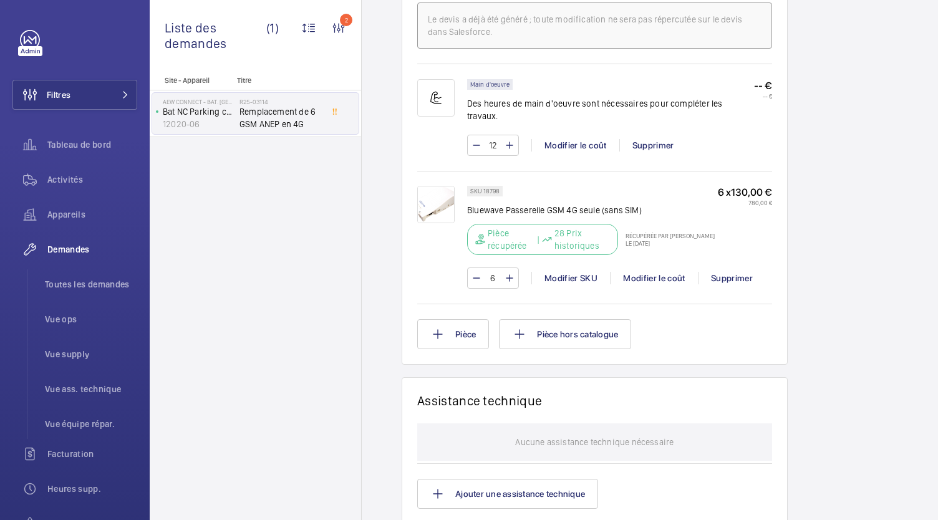
scroll to position [791, 0]
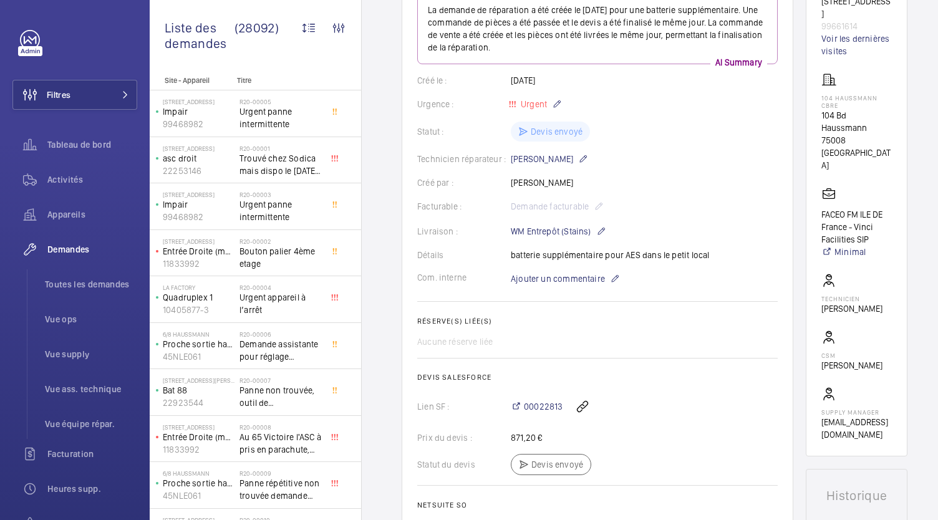
scroll to position [199, 0]
drag, startPoint x: 662, startPoint y: 2, endPoint x: 674, endPoint y: 268, distance: 266.6
click at [674, 268] on wm-front-card-body "La demande de réparation a été créée le [DATE] pour une batterie supplémentaire…" at bounding box center [597, 261] width 360 height 539
click at [674, 268] on wm-front-card-body "La demande de réparation a été créée le 30 septembre 2025 pour une batterie sup…" at bounding box center [597, 261] width 360 height 539
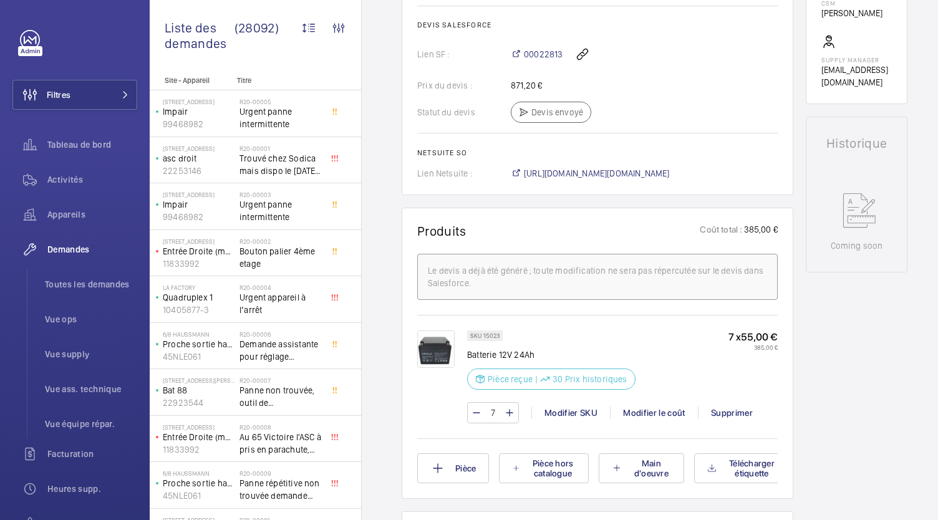
scroll to position [550, 0]
click at [600, 167] on span "https://6461500.app.netsuite.com/app/accounting/transactions/salesord.nl?id=305…" at bounding box center [597, 173] width 146 height 12
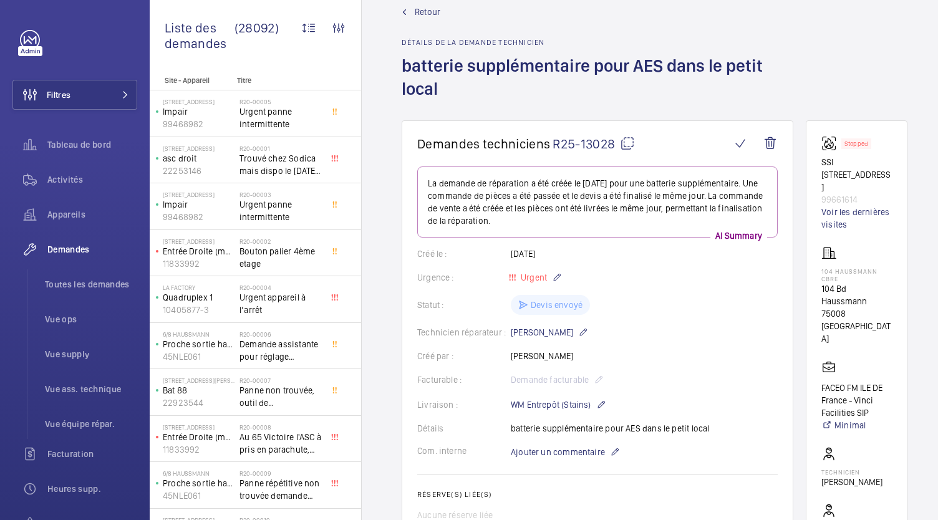
scroll to position [0, 0]
